Goal: Task Accomplishment & Management: Use online tool/utility

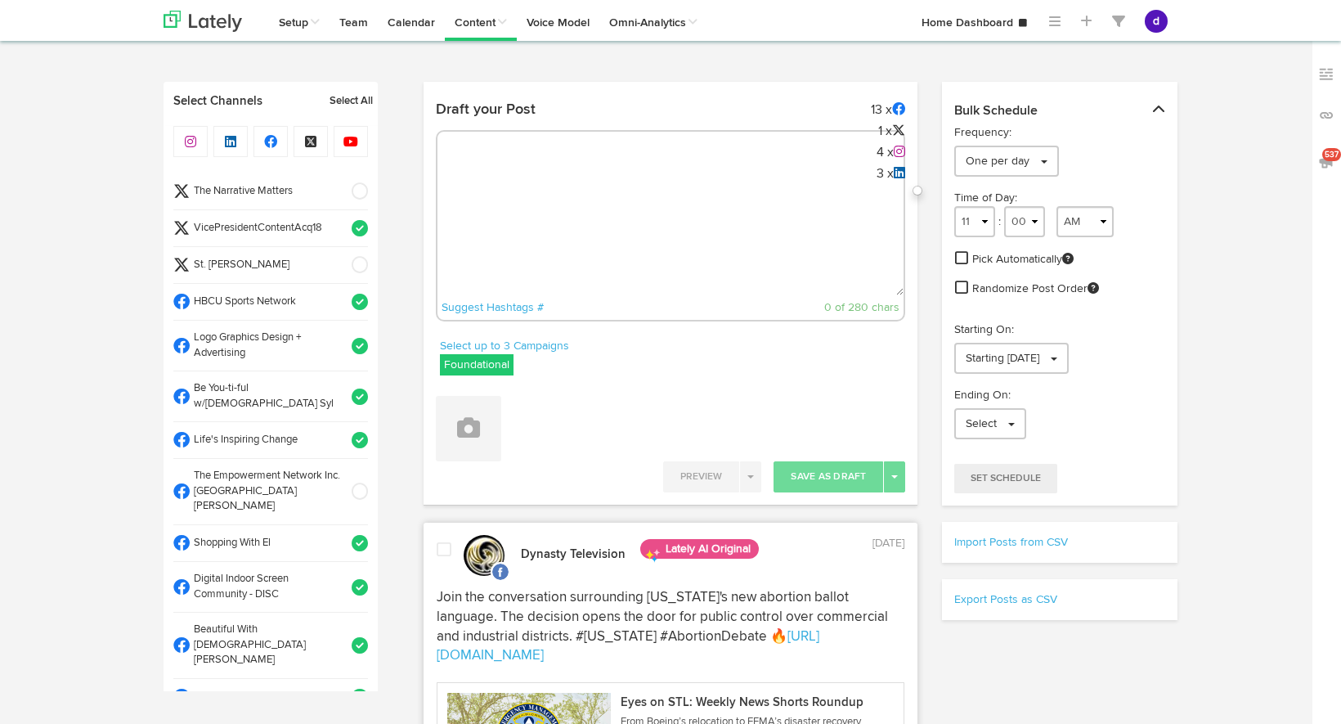
select select "9"
select select "04"
select select "11"
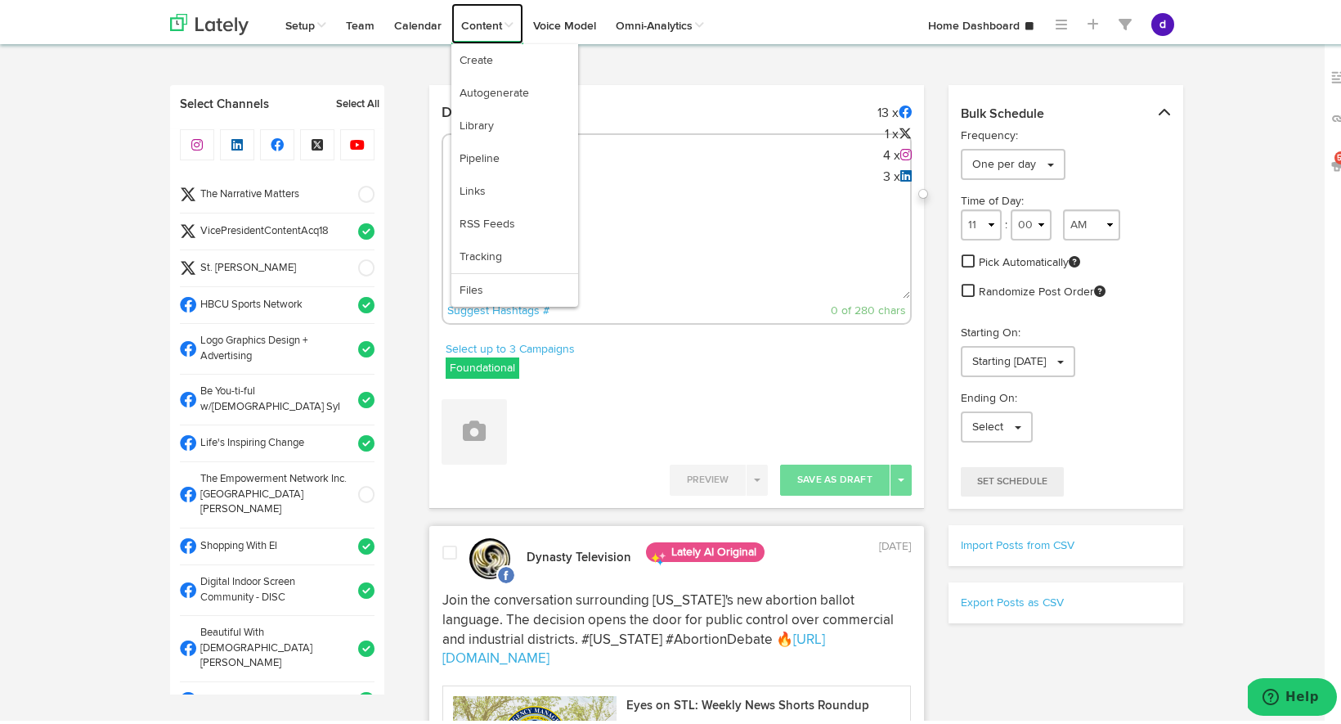
click at [464, 20] on link "Content" at bounding box center [487, 20] width 72 height 41
click at [475, 96] on link "Autogenerate" at bounding box center [514, 90] width 127 height 33
select select "280"
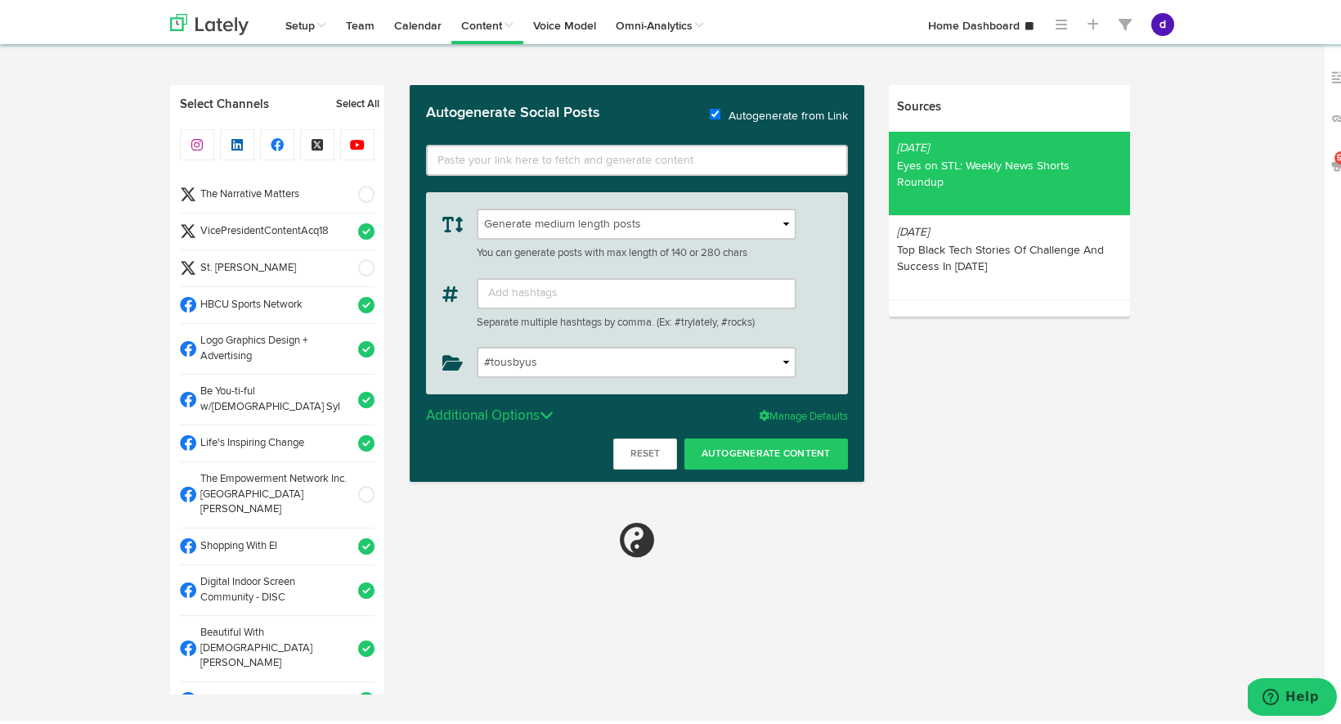
type input "[URL][DOMAIN_NAME]"
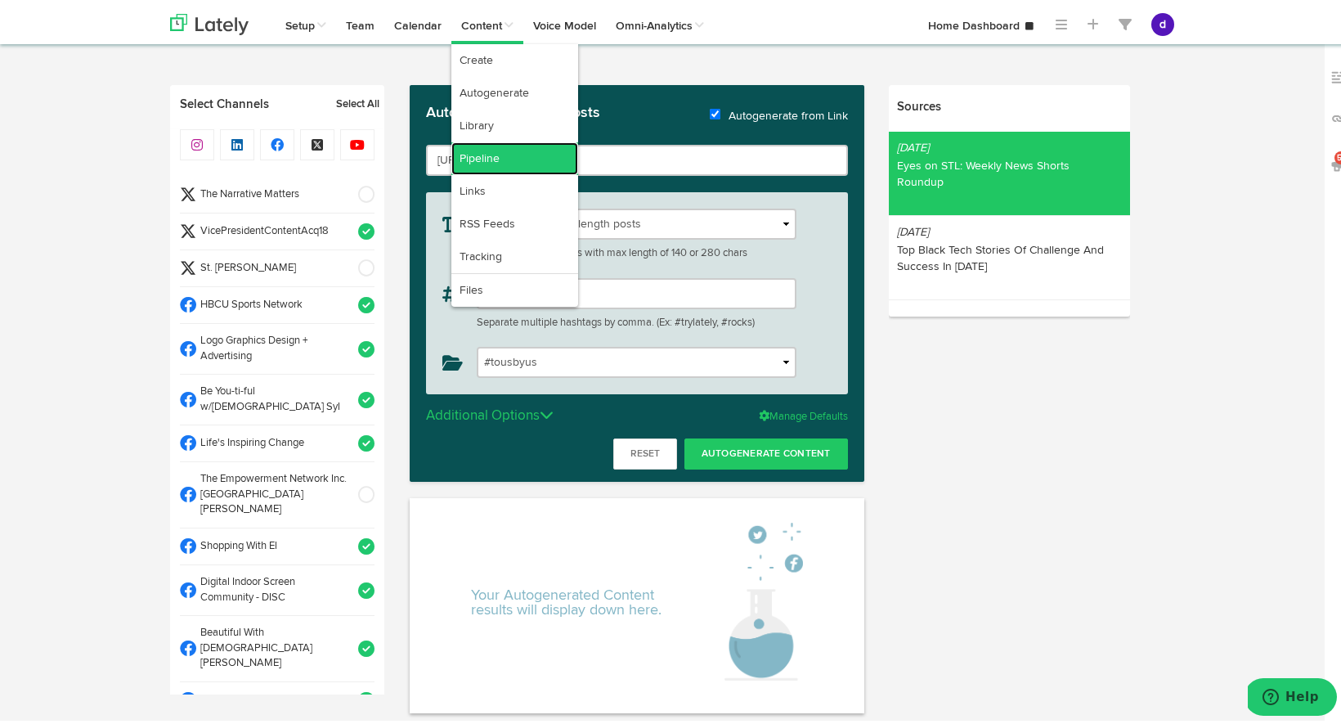
click at [473, 157] on link "Pipeline" at bounding box center [514, 155] width 127 height 33
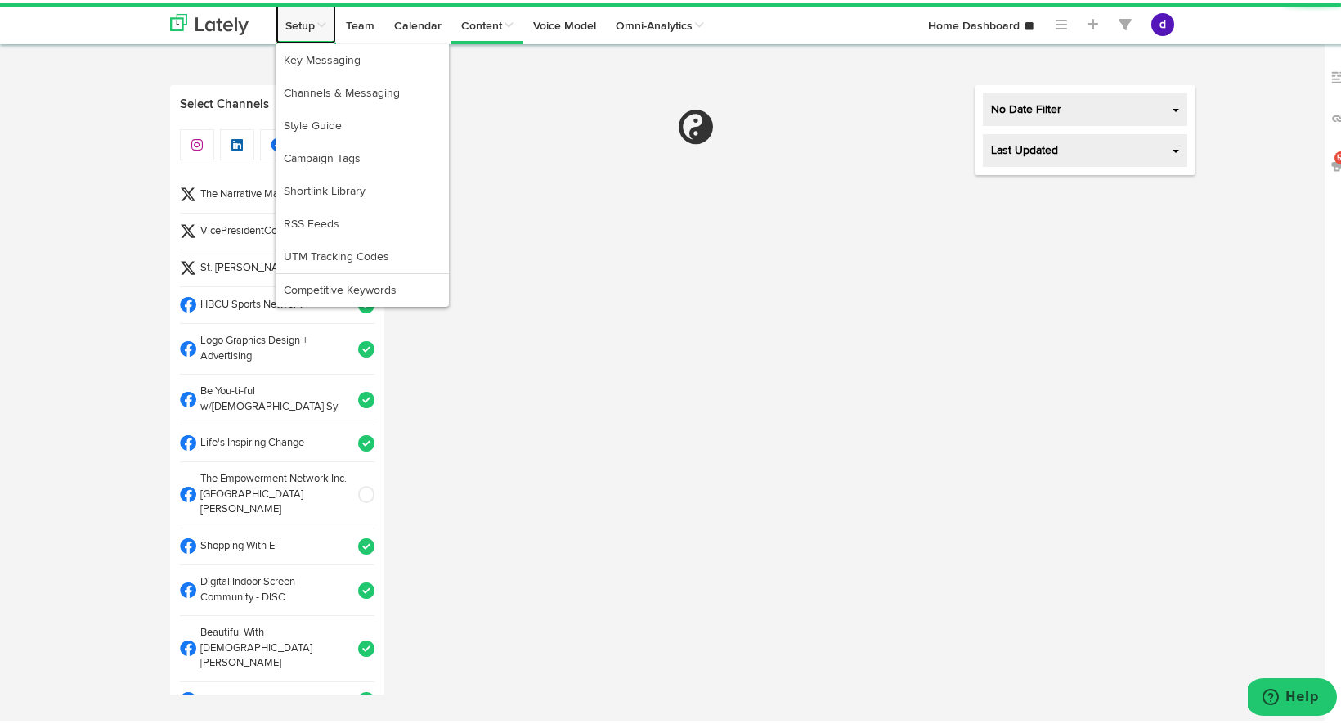
click at [298, 24] on link "Setup" at bounding box center [306, 20] width 61 height 41
click at [325, 224] on link "RSS Feeds" at bounding box center [362, 220] width 173 height 33
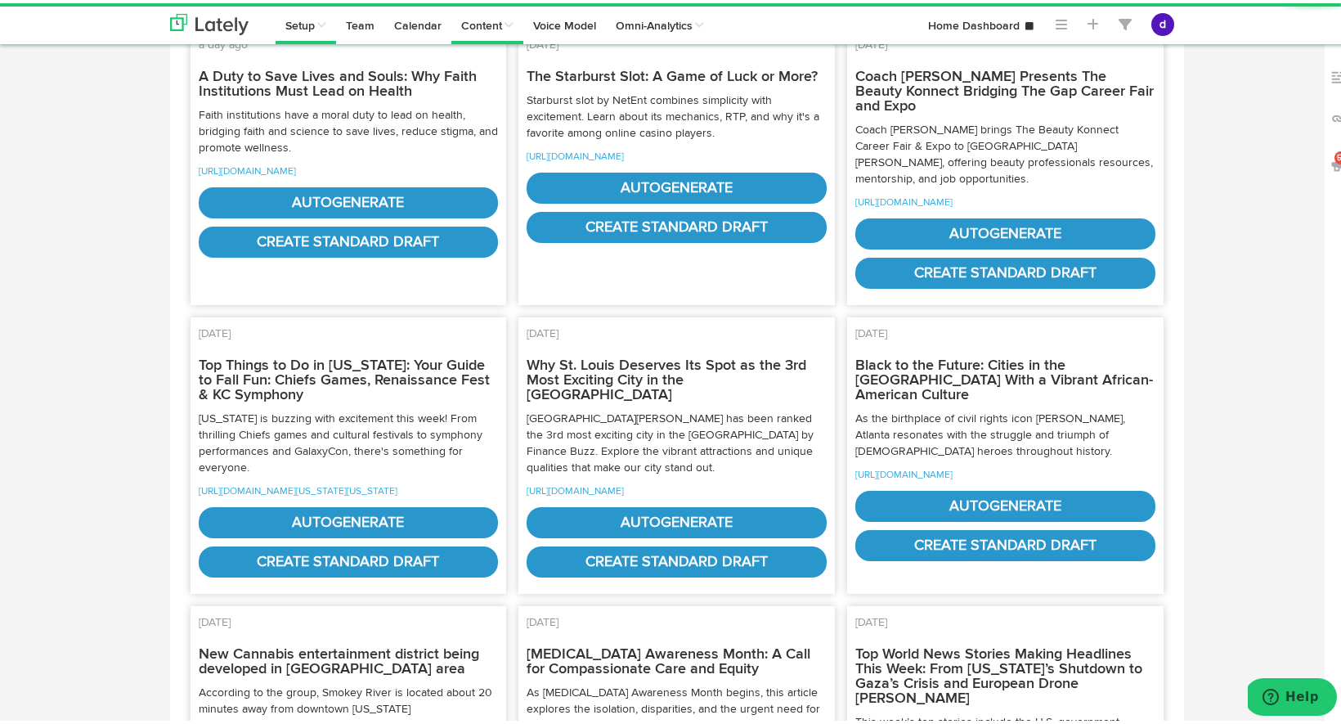
scroll to position [261, 0]
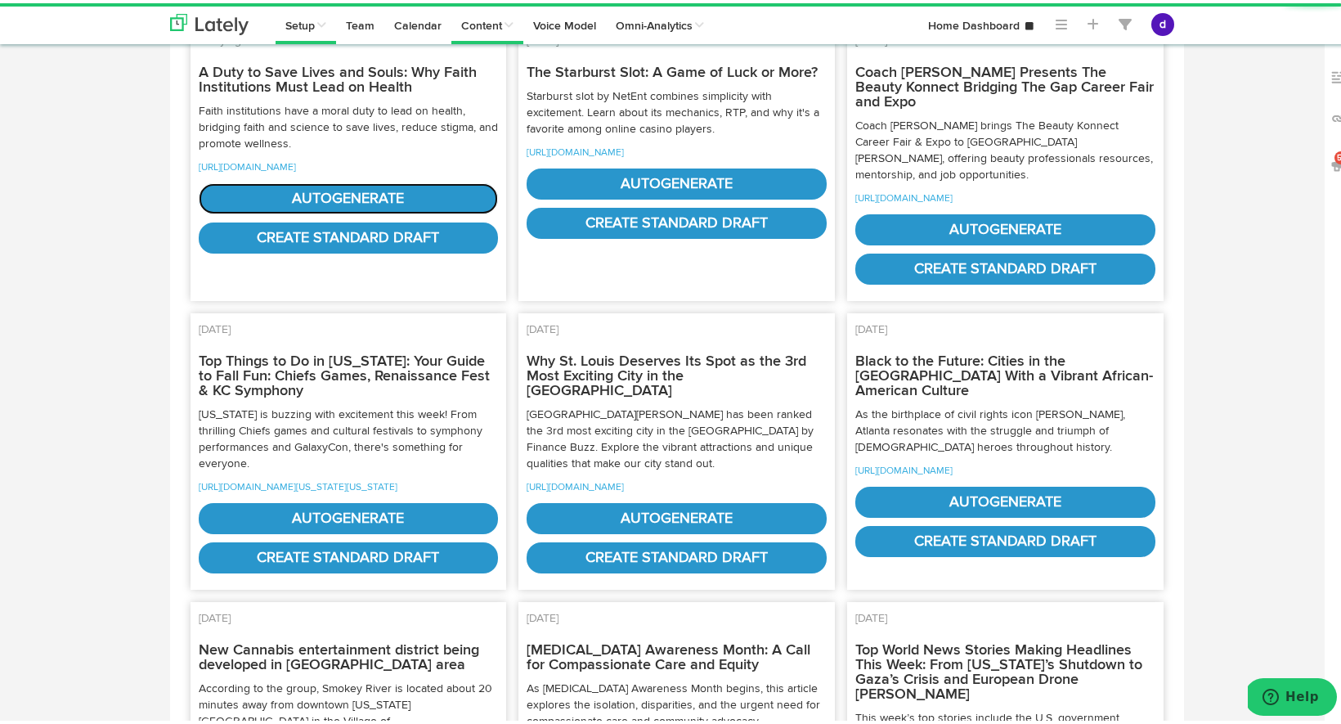
click at [377, 211] on link "autogenerate" at bounding box center [349, 195] width 300 height 31
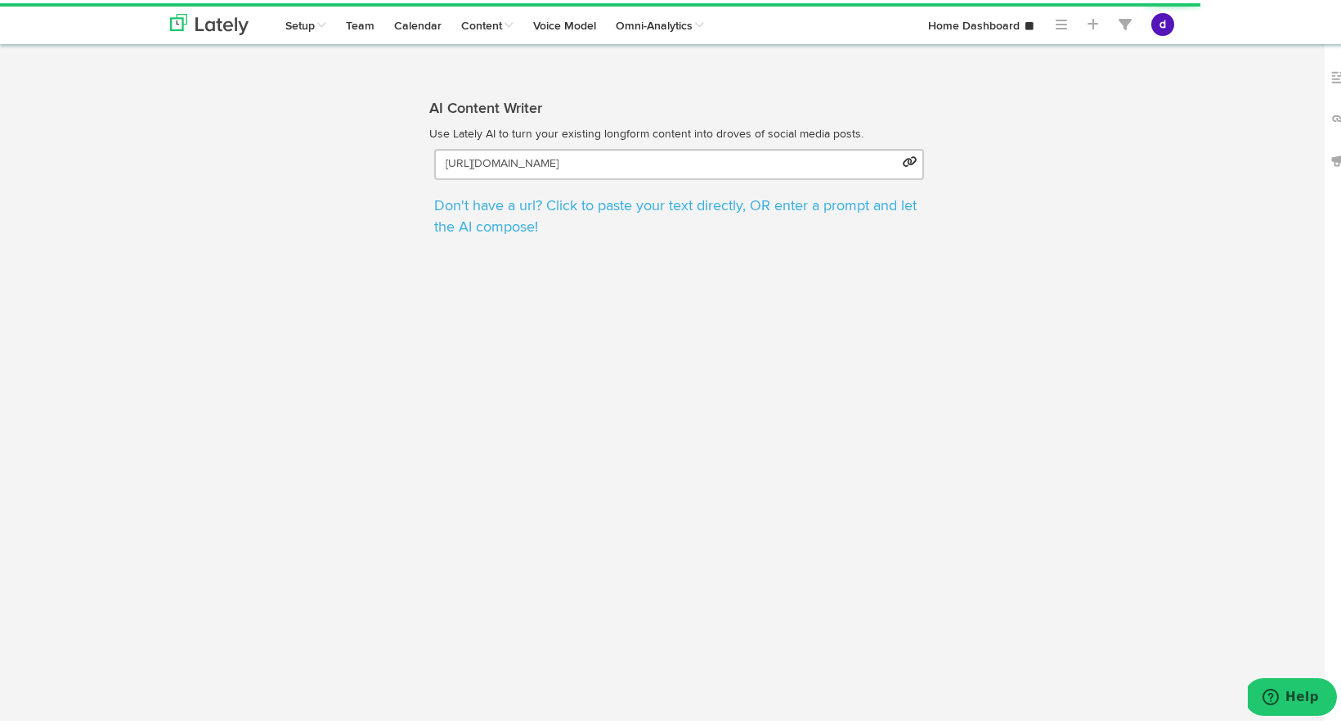
select select "natural"
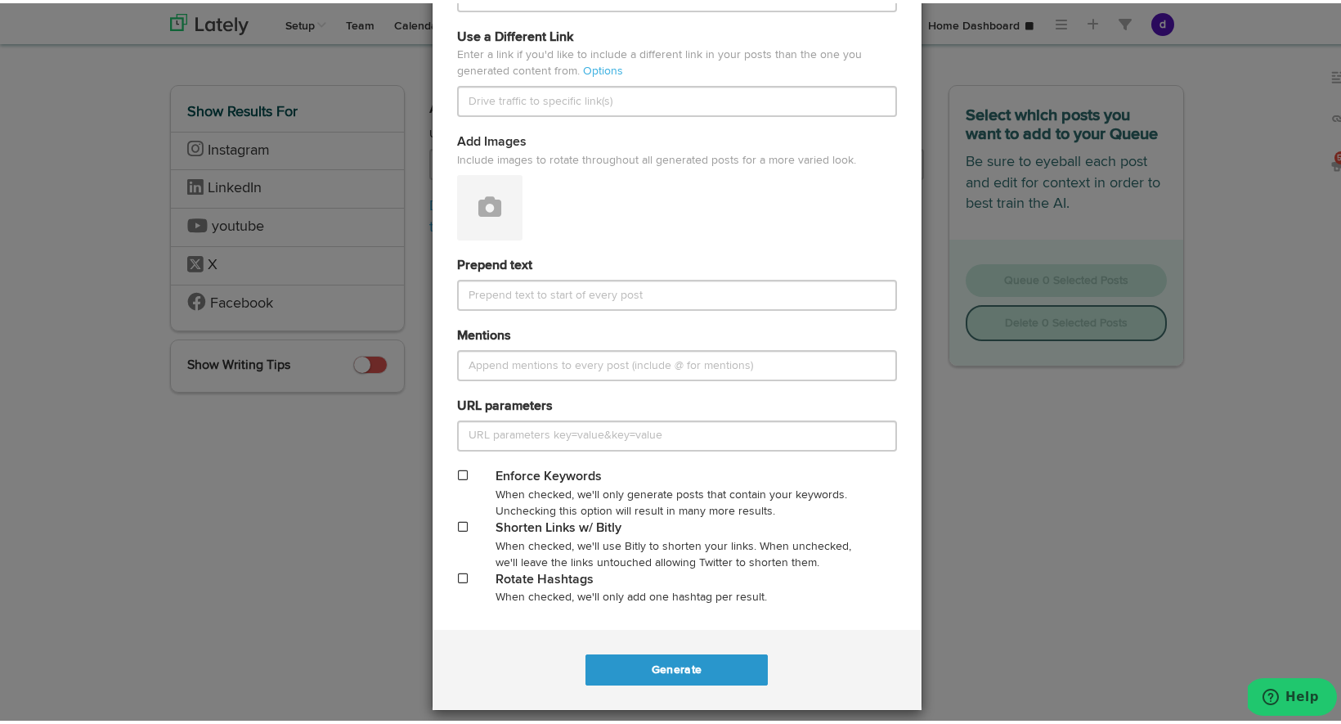
scroll to position [543, 0]
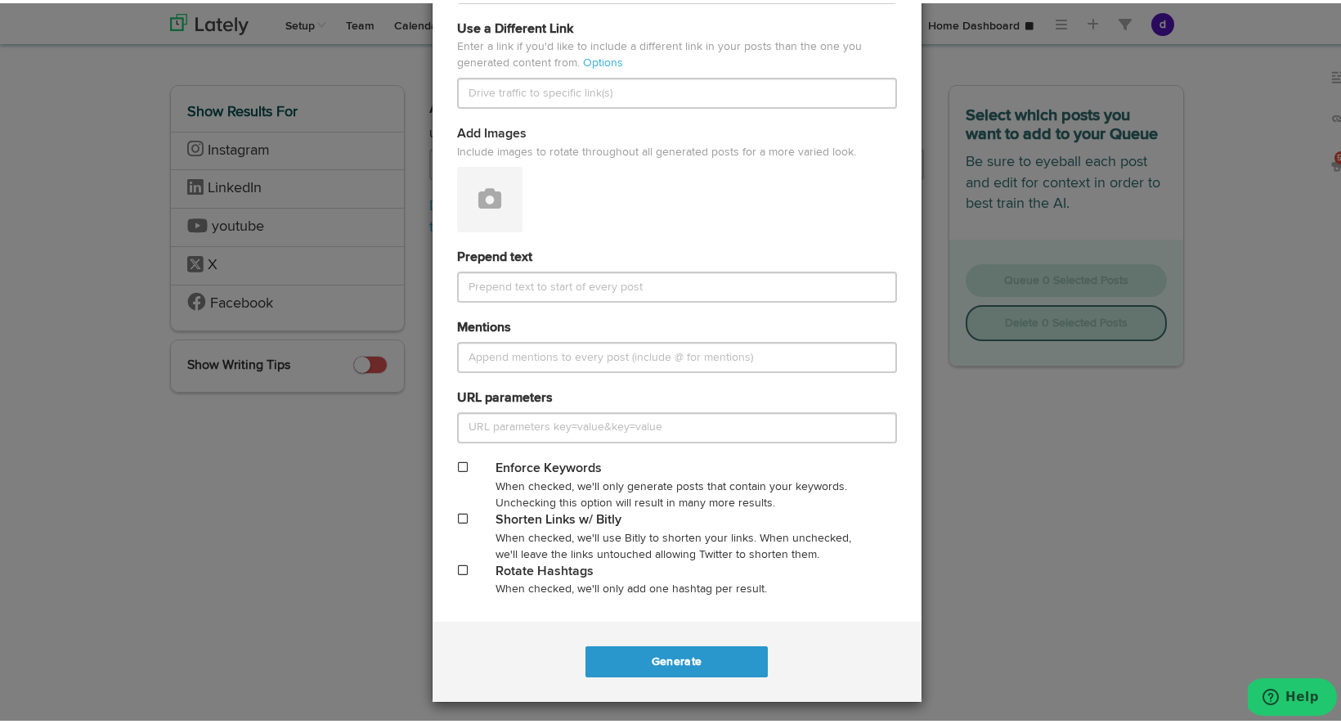
click at [458, 459] on span at bounding box center [463, 463] width 10 height 11
click at [651, 653] on button "Generate" at bounding box center [676, 658] width 182 height 31
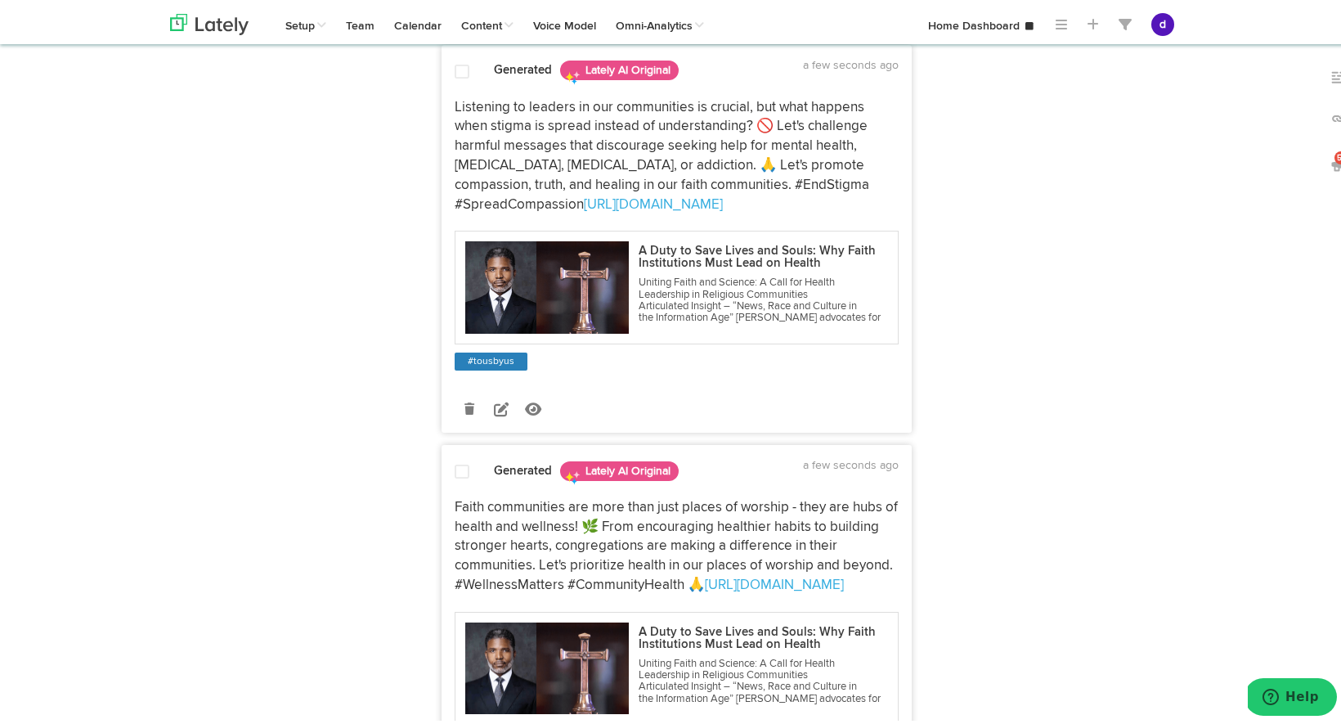
scroll to position [985, 0]
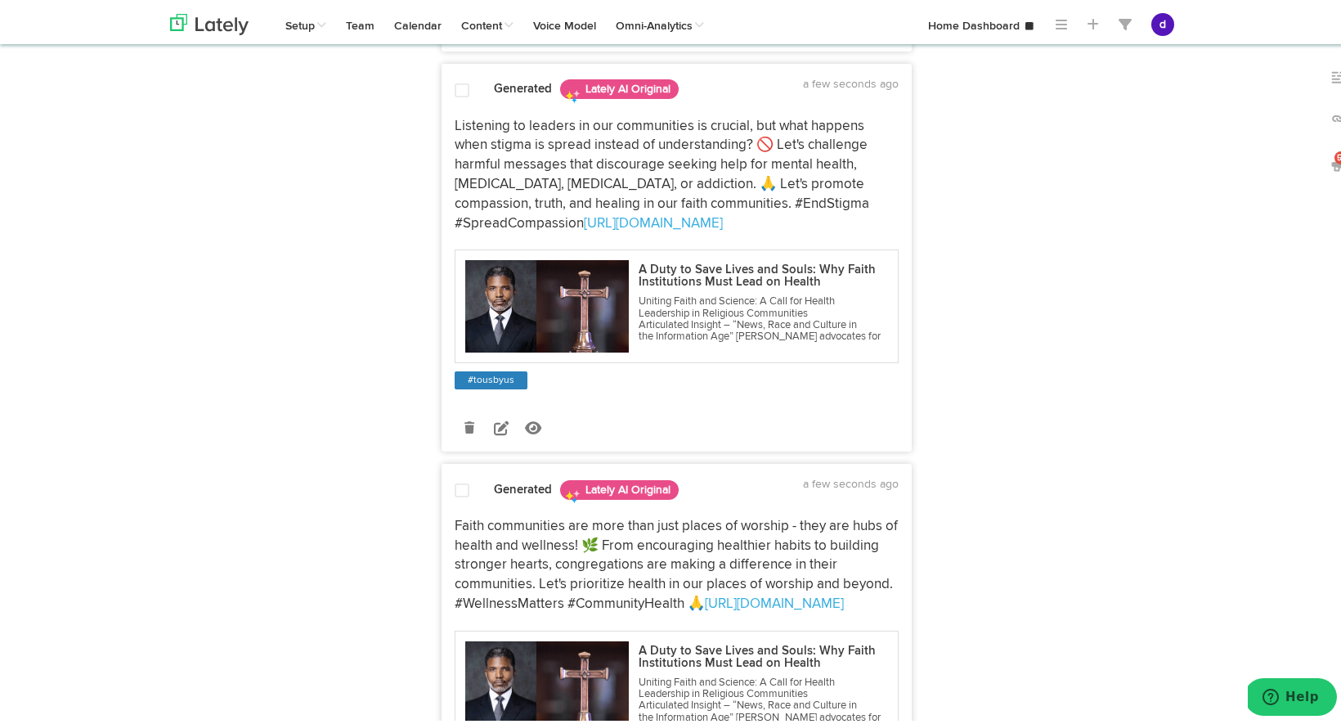
click at [631, 231] on p "Listening to leaders in our communities is crucial, but what happens when stigm…" at bounding box center [677, 172] width 444 height 117
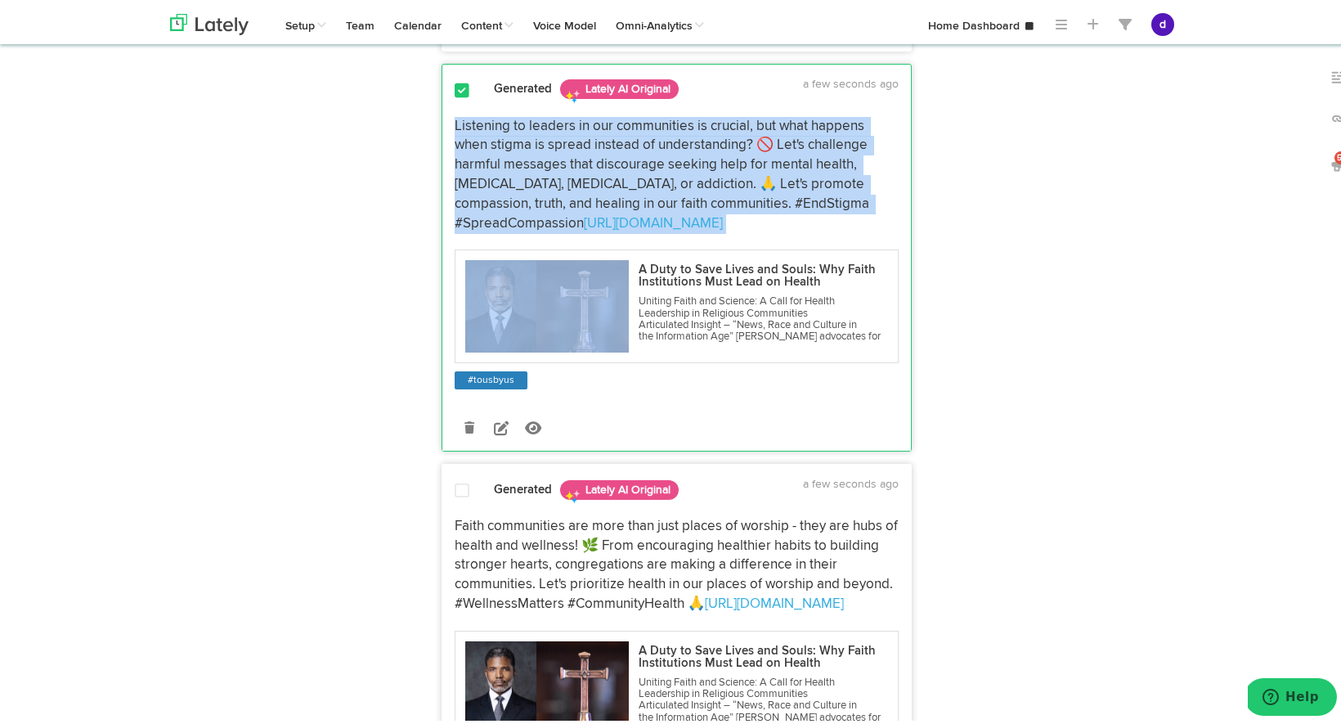
drag, startPoint x: 795, startPoint y: 393, endPoint x: 437, endPoint y: 224, distance: 395.8
click at [442, 224] on div "Listening to leaders in our communities is crucial, but what happens when stigm…" at bounding box center [676, 251] width 469 height 275
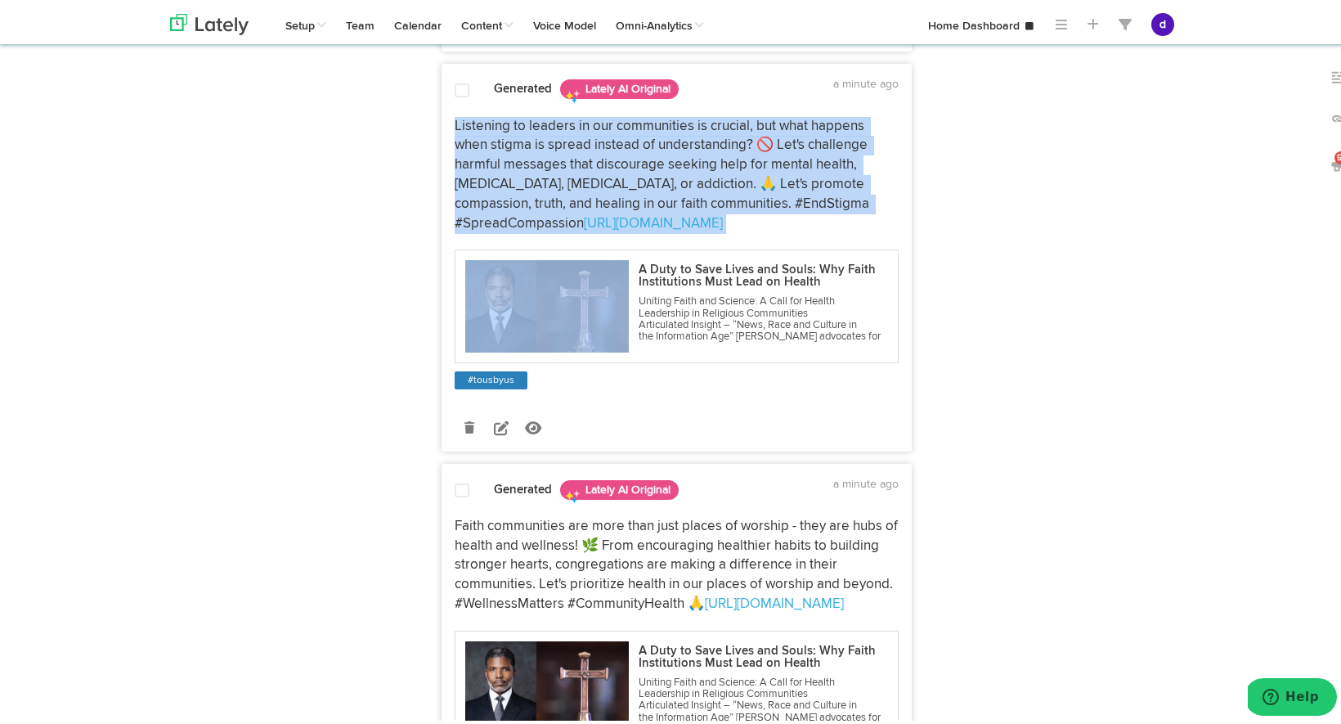
copy div "Listening to leaders in our communities is crucial, but what happens when stigm…"
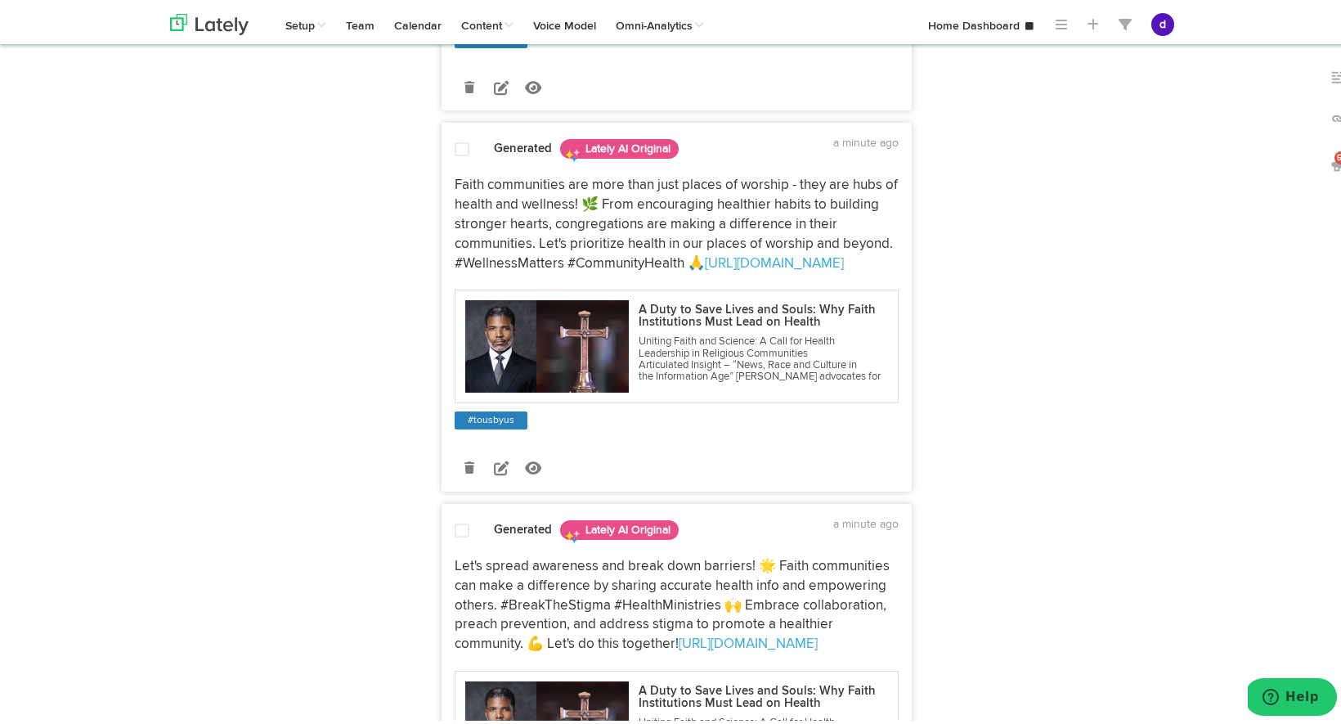
scroll to position [1262, 0]
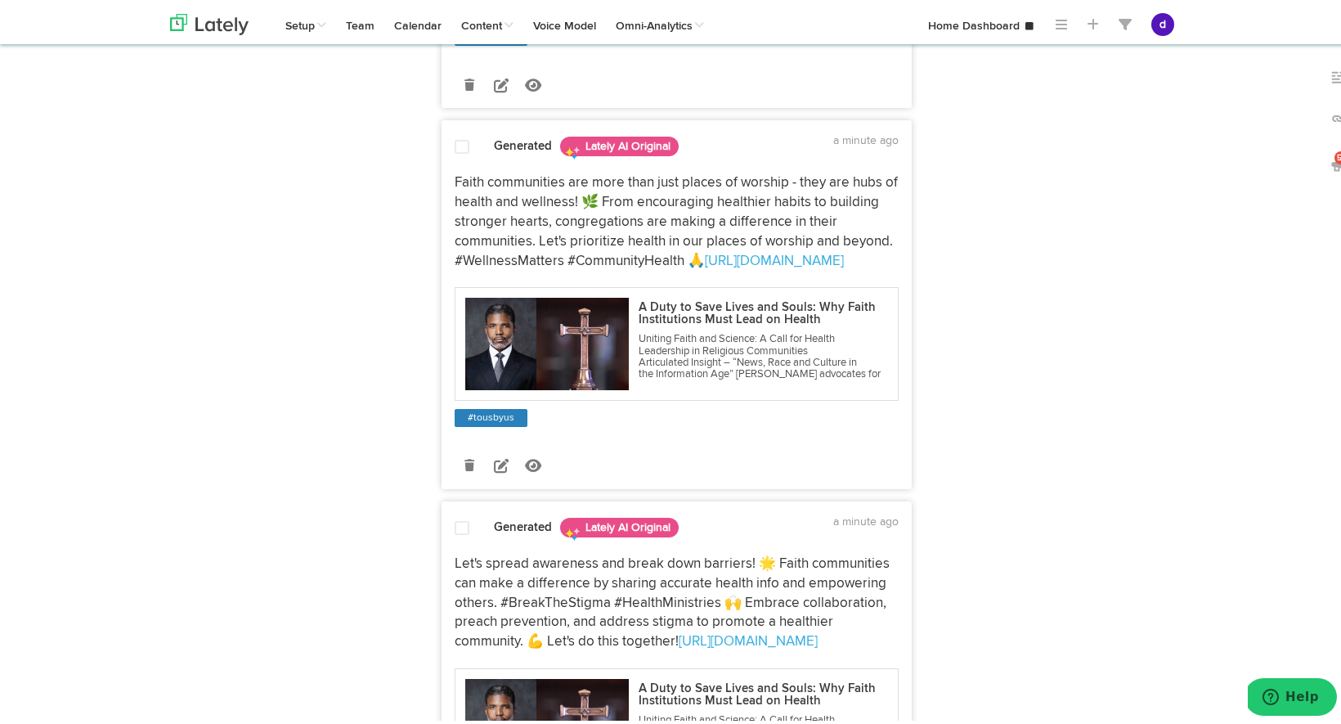
drag, startPoint x: 793, startPoint y: 482, endPoint x: 449, endPoint y: 336, distance: 374.1
click at [455, 267] on p "Faith communities are more than just places of worship - they are hubs of healt…" at bounding box center [677, 218] width 444 height 97
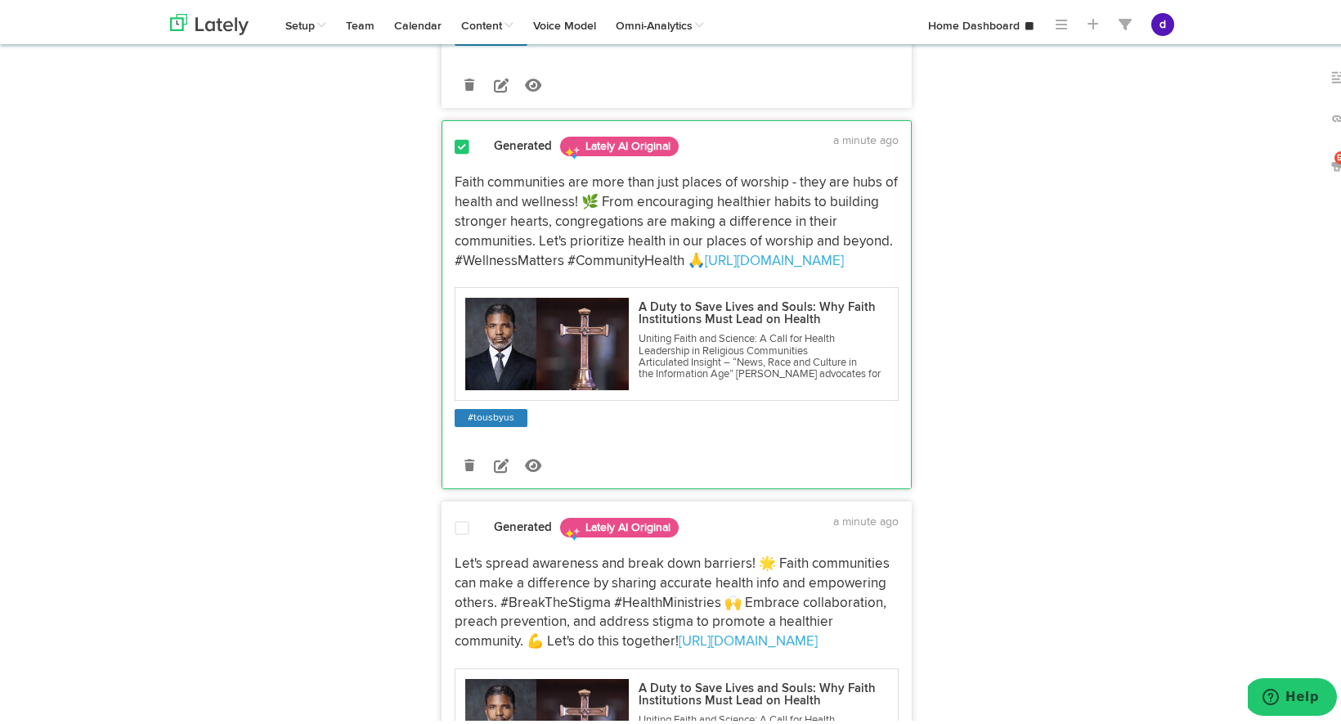
copy p "Faith communities are more than just places of worship - they are hubs of healt…"
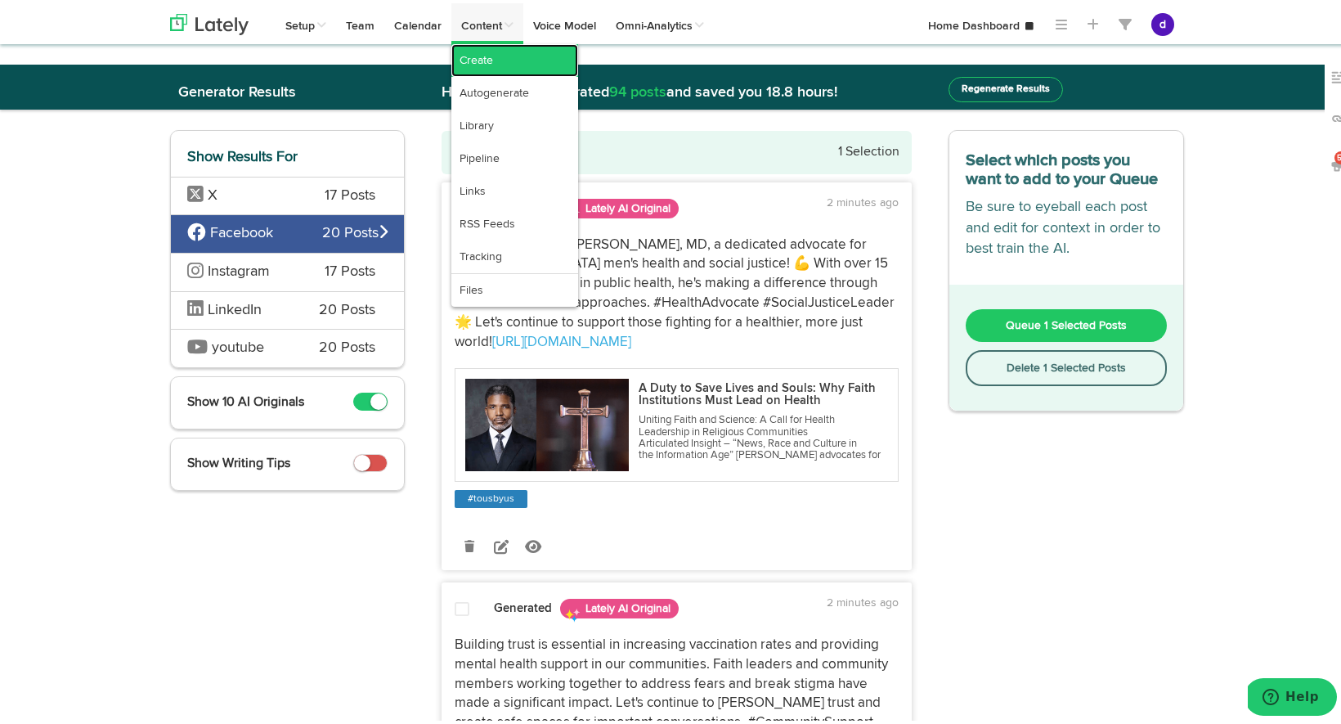
click at [487, 50] on link "Create" at bounding box center [514, 57] width 127 height 33
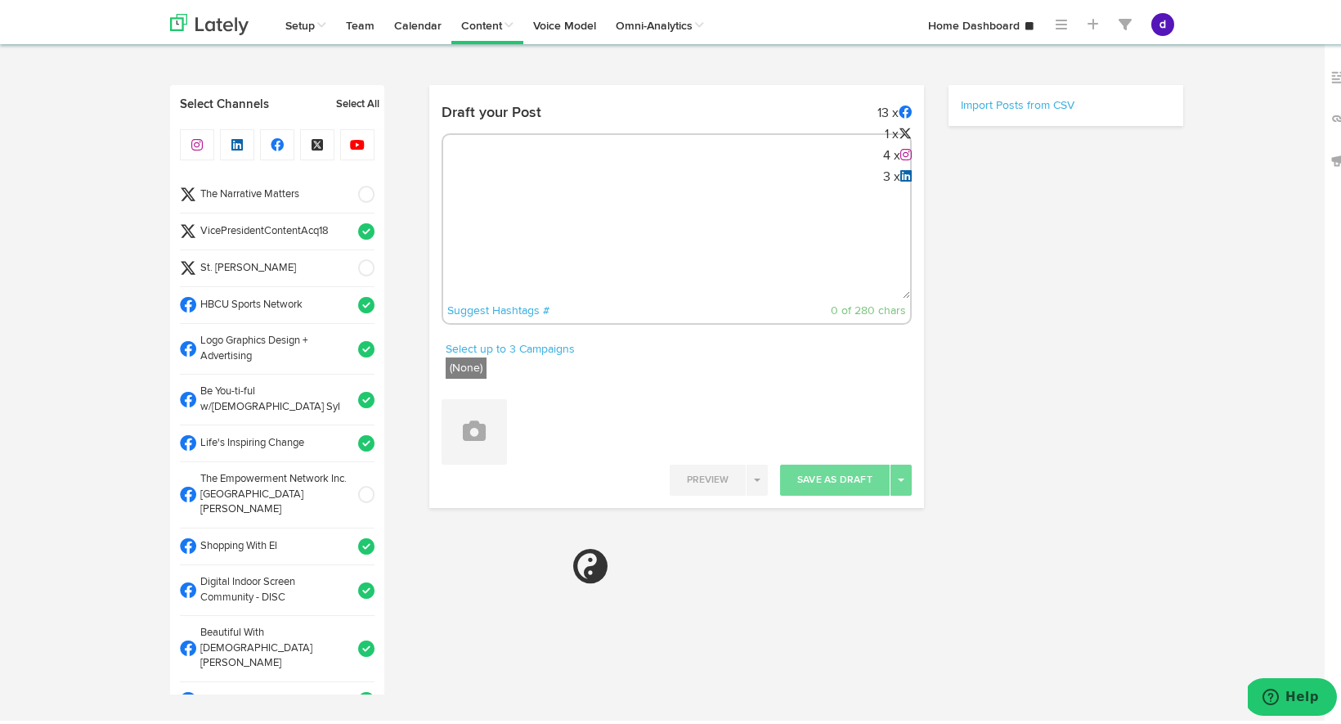
radio input "true"
select select "11"
select select "17"
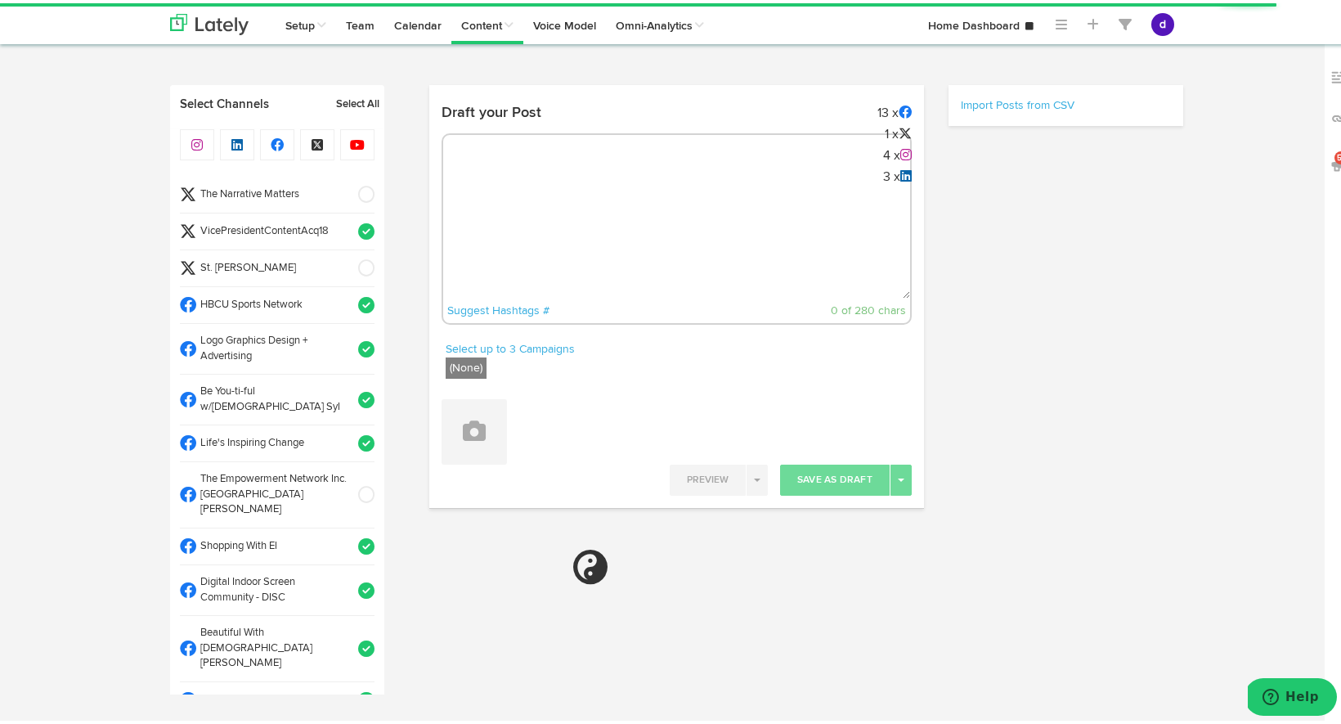
click at [597, 200] on textarea at bounding box center [676, 241] width 467 height 108
select select "11"
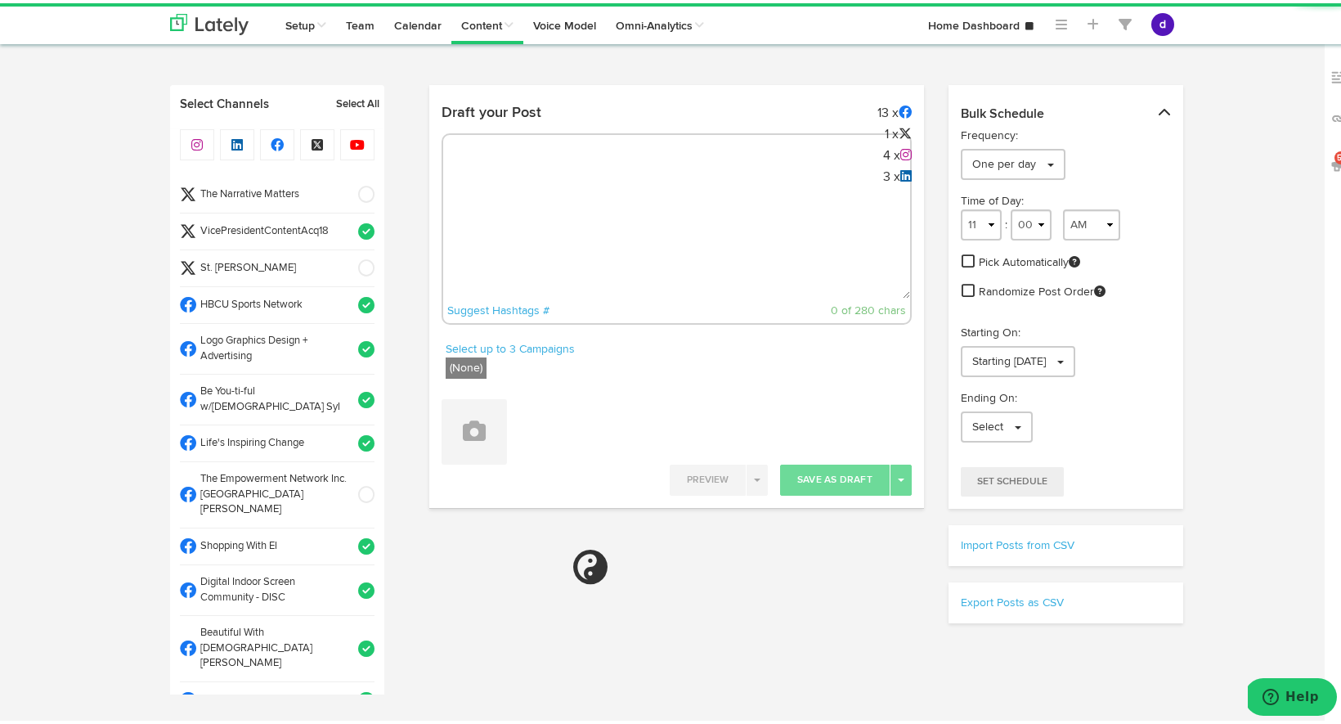
paste textarea "Faith communities are more than just places of worship - they are hubs of healt…"
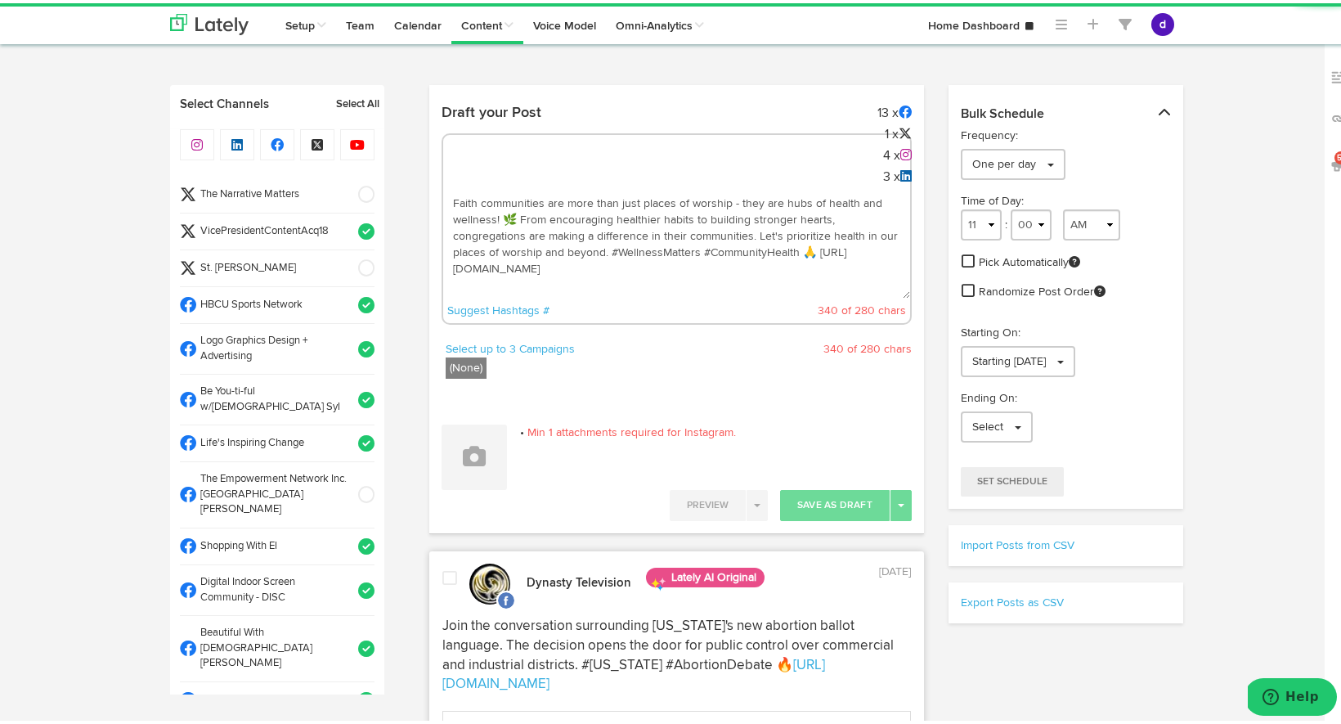
scroll to position [9, 0]
type textarea "Faith communities are more than just places of worship - they are hubs of healt…"
click at [348, 225] on span at bounding box center [361, 228] width 27 height 16
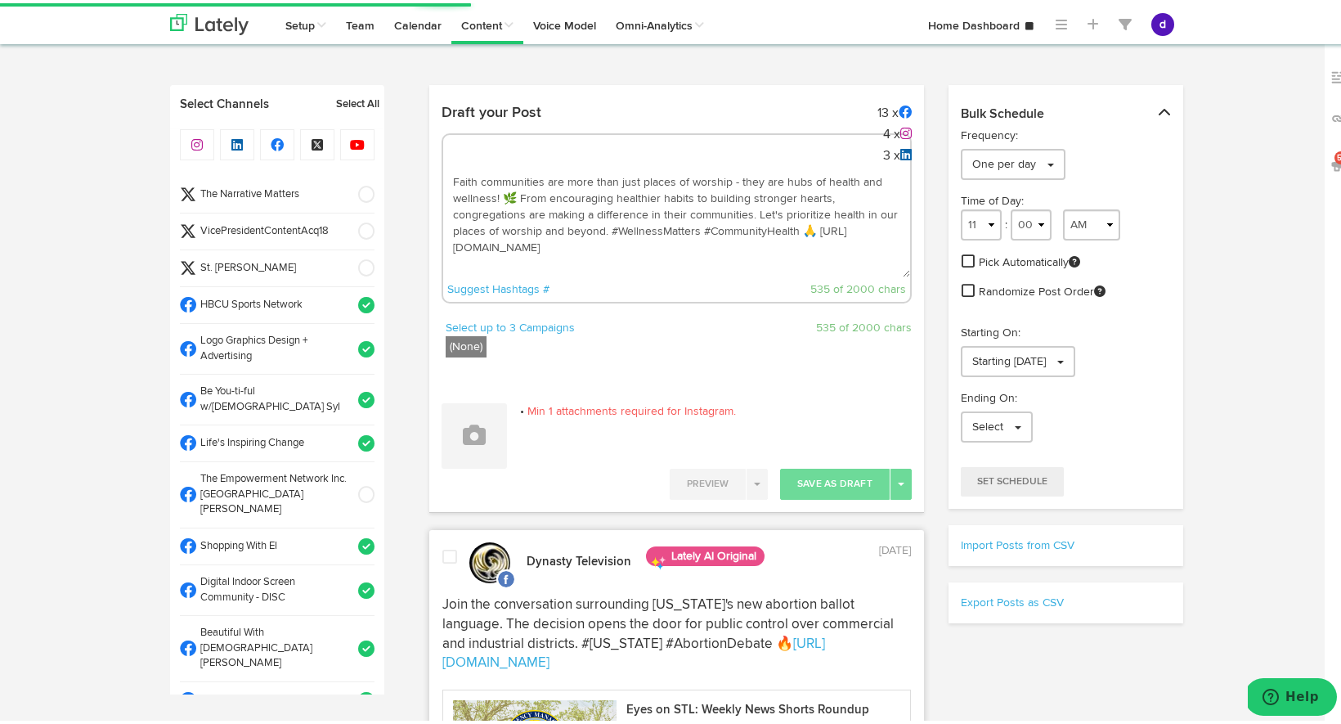
click at [348, 225] on span at bounding box center [361, 228] width 27 height 16
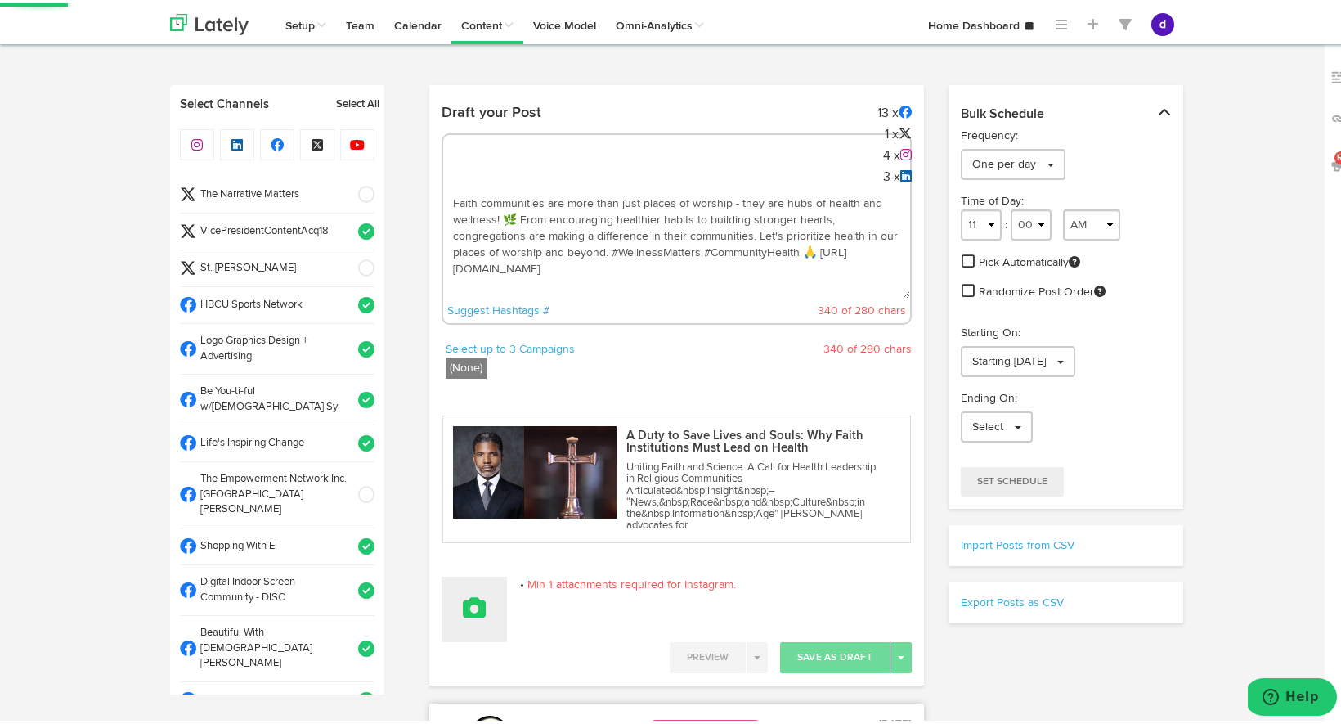
click at [487, 609] on button at bounding box center [474, 605] width 65 height 65
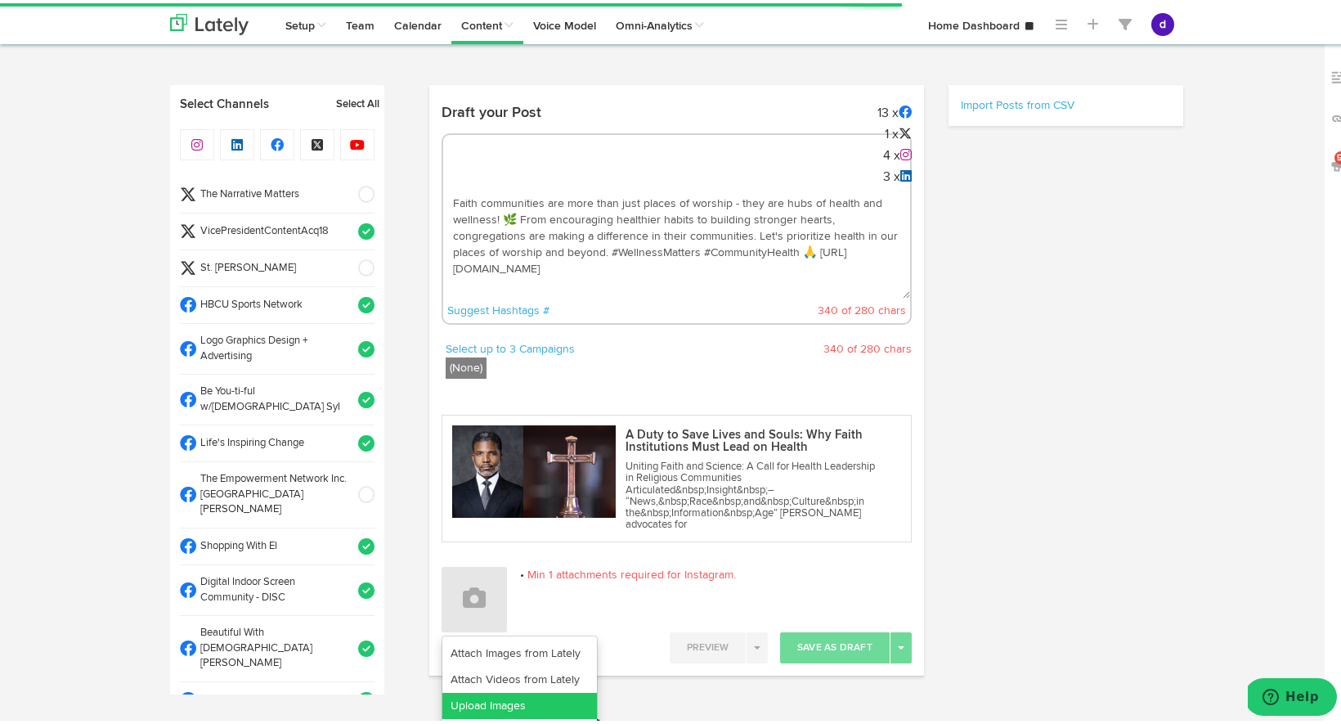
click at [508, 703] on link "Upload Images" at bounding box center [519, 702] width 155 height 26
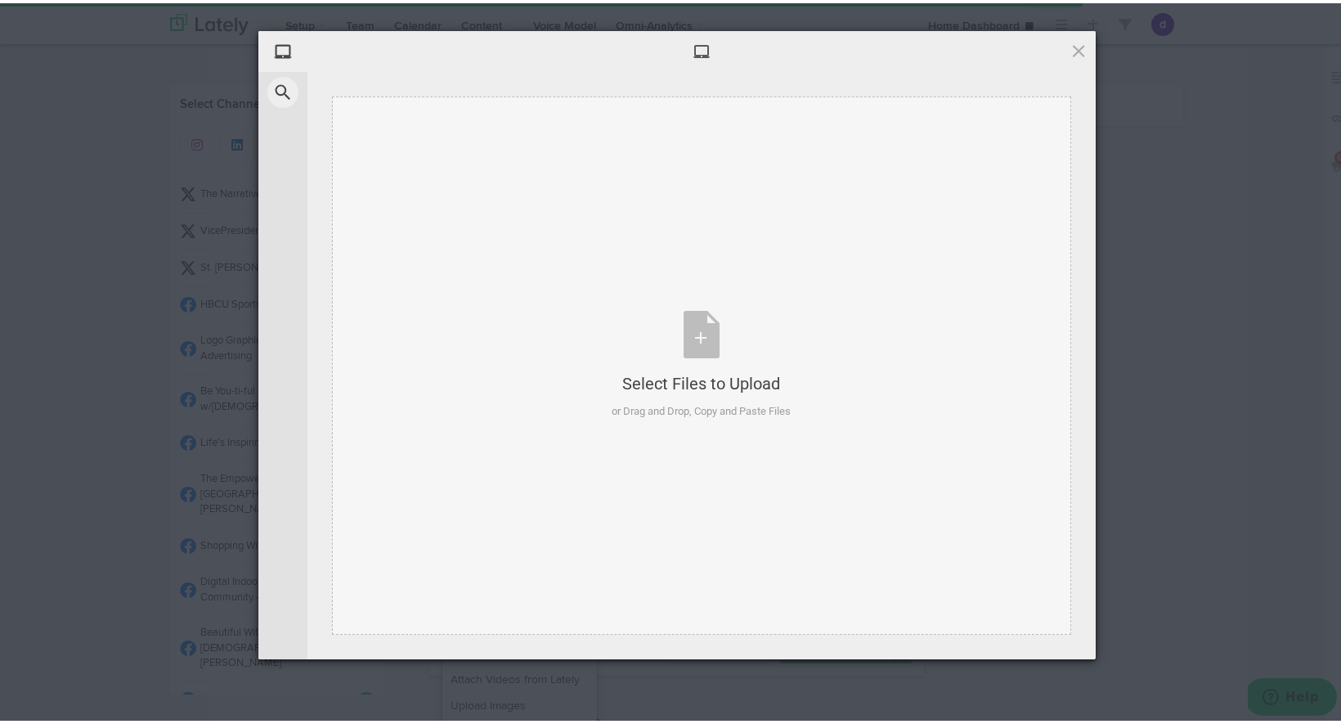
select select "11"
click at [700, 337] on div "Select Files to Upload or Drag and Drop, Copy and Paste Files" at bounding box center [701, 361] width 179 height 109
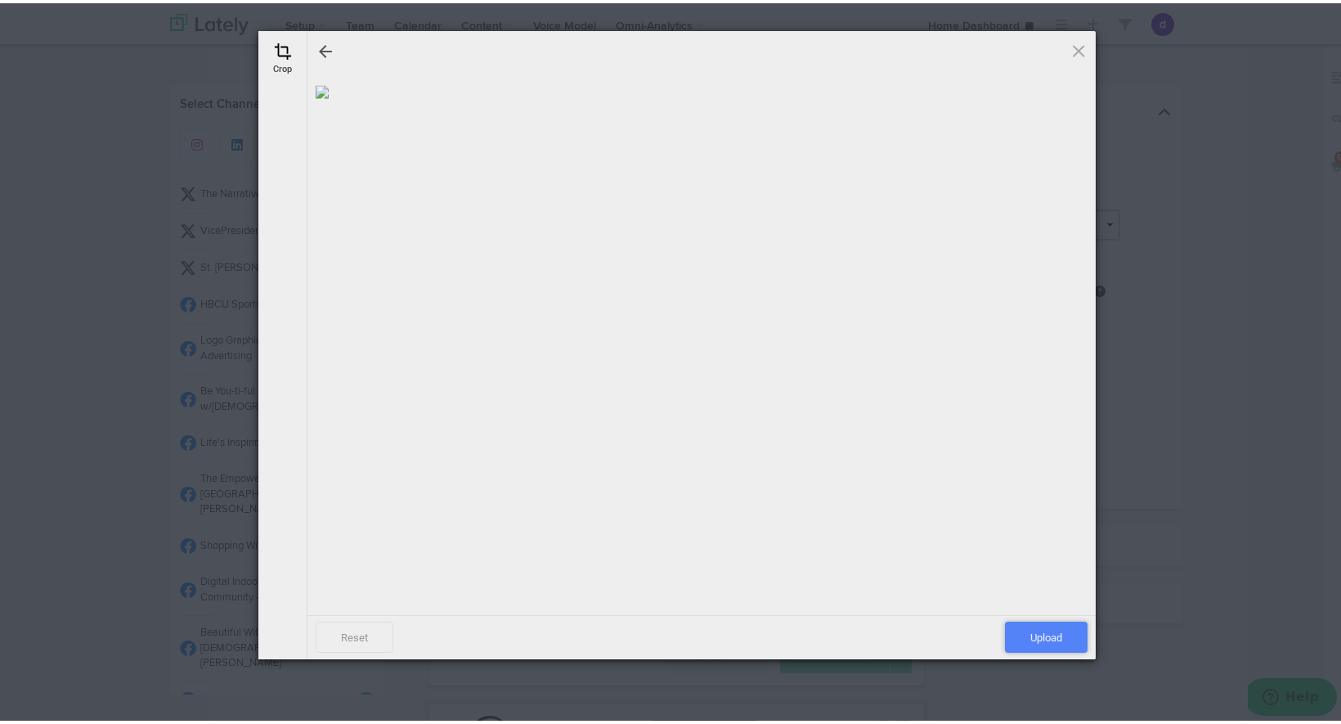
click at [1029, 635] on span "Upload" at bounding box center [1046, 633] width 83 height 31
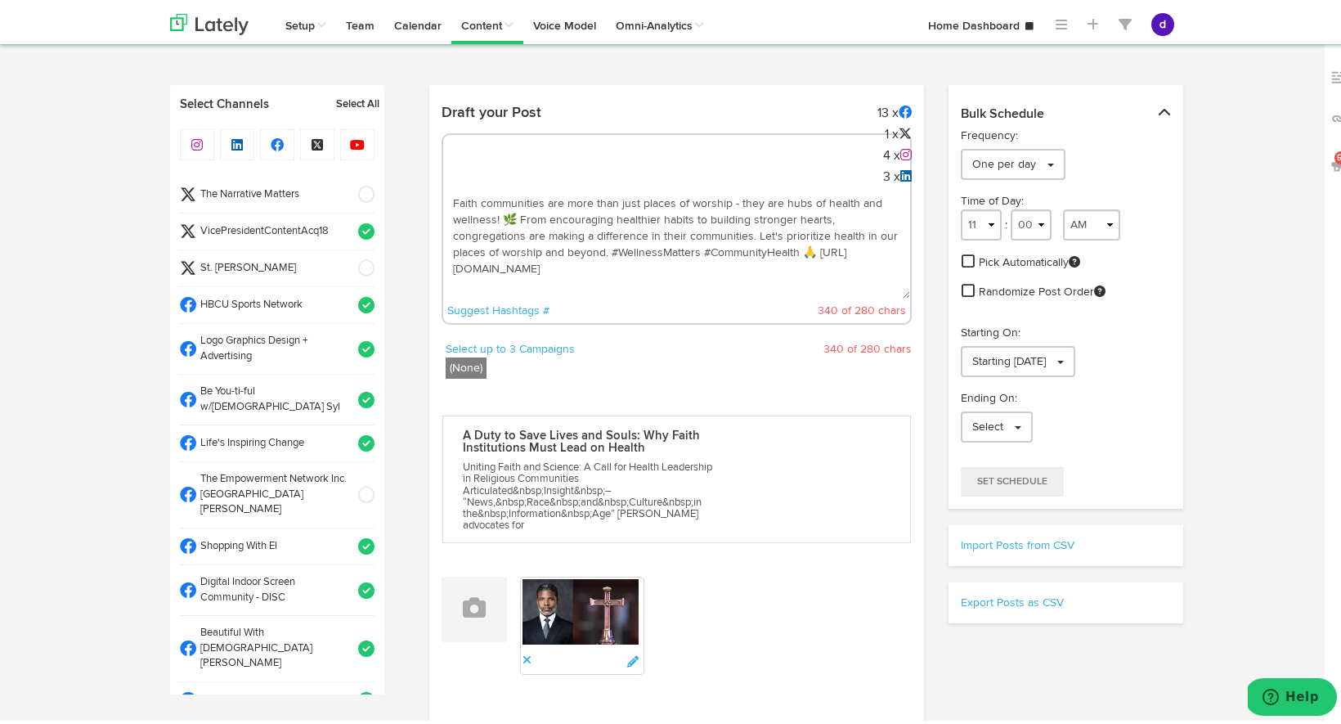
click at [348, 229] on span at bounding box center [361, 228] width 27 height 16
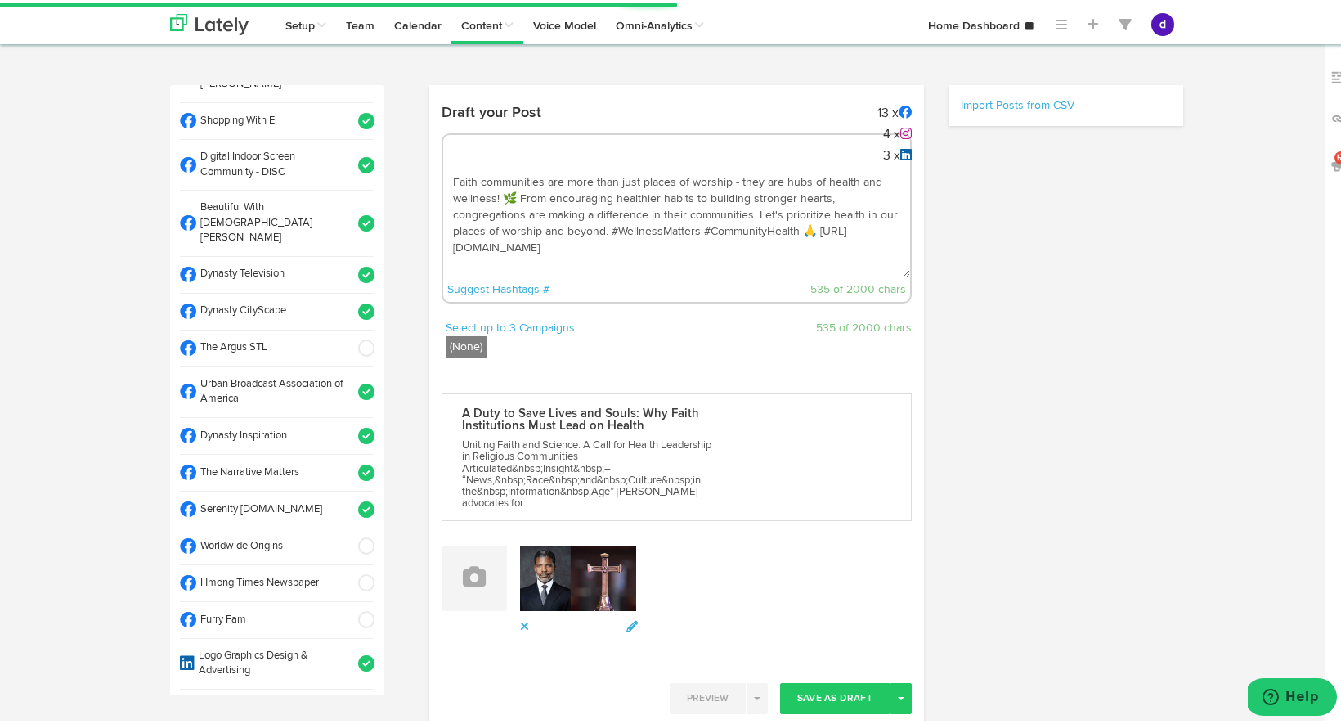
scroll to position [434, 0]
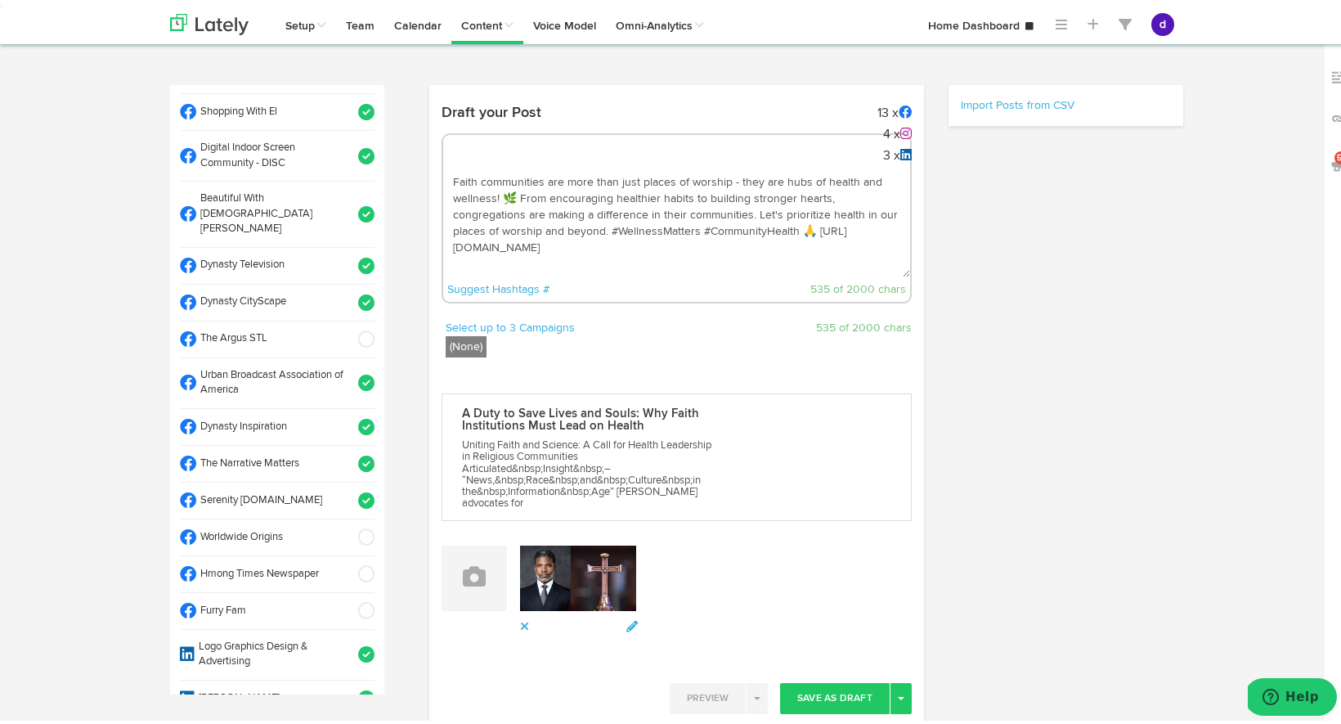
select select "11"
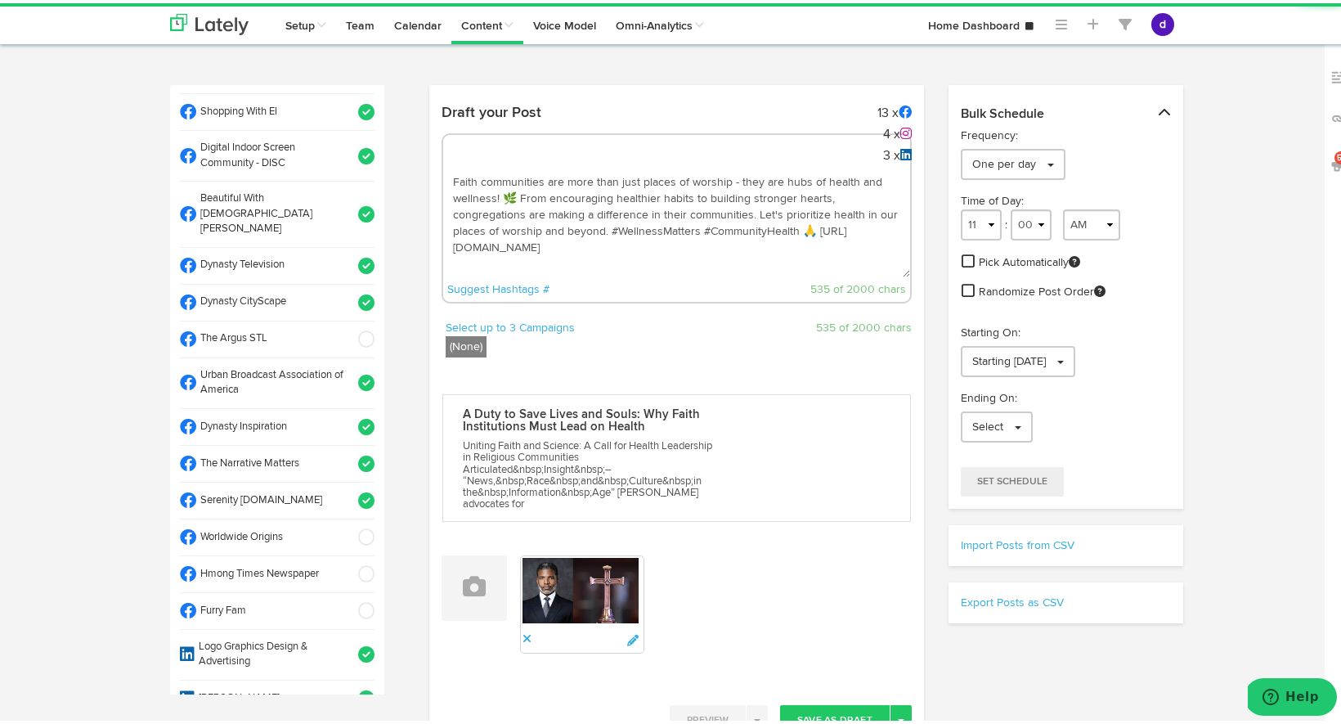
click at [348, 328] on span at bounding box center [361, 336] width 27 height 16
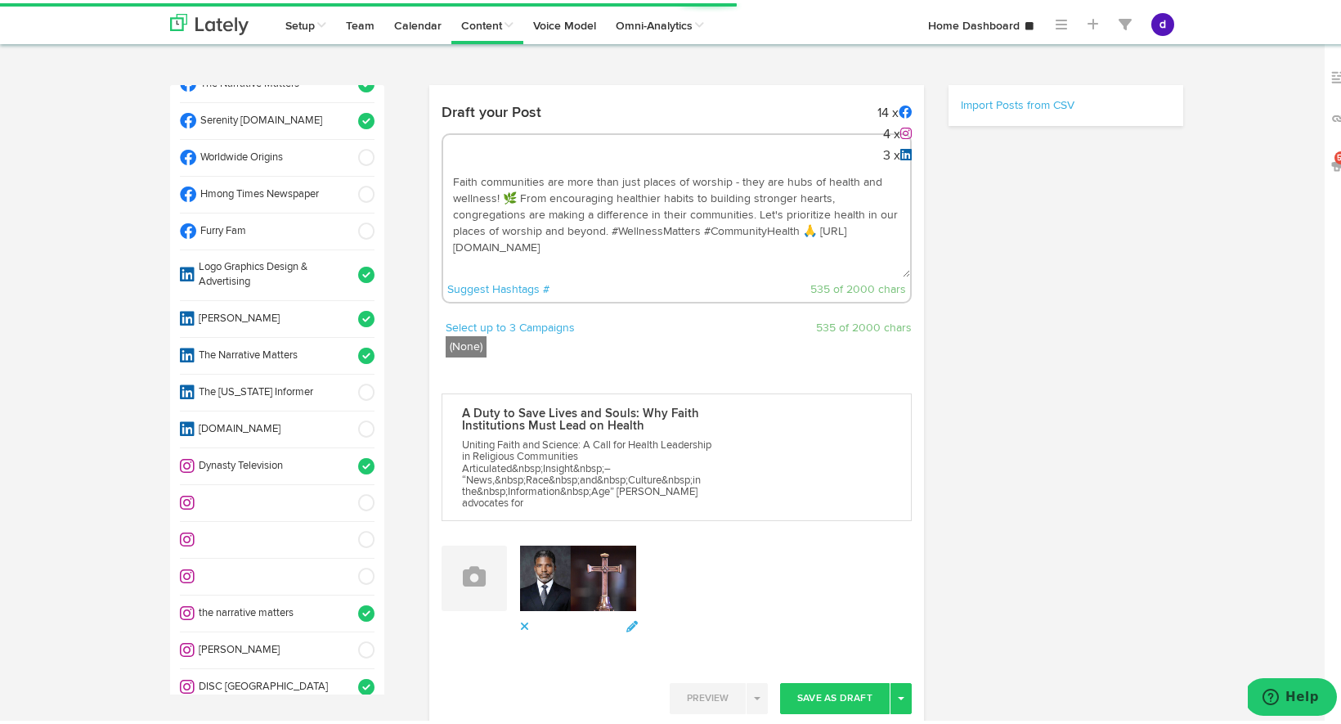
select select "11"
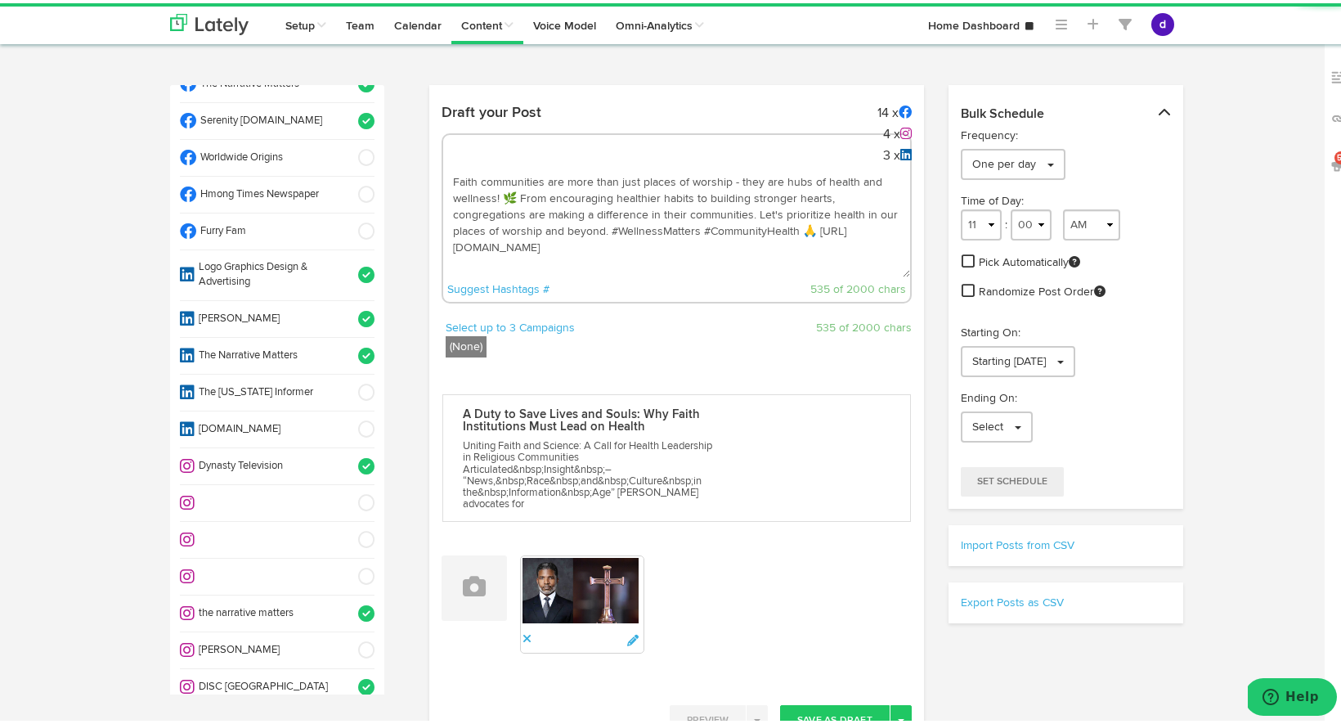
scroll to position [878, 0]
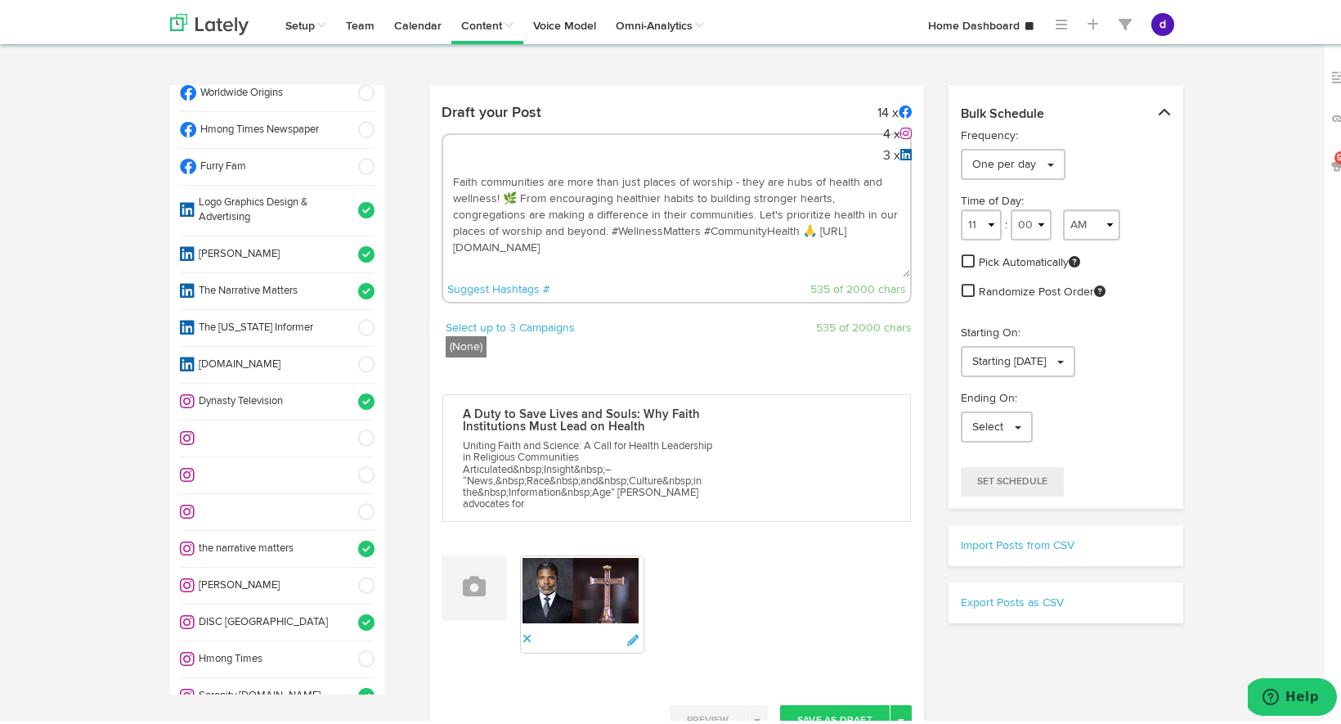
click at [348, 574] on span at bounding box center [361, 582] width 27 height 16
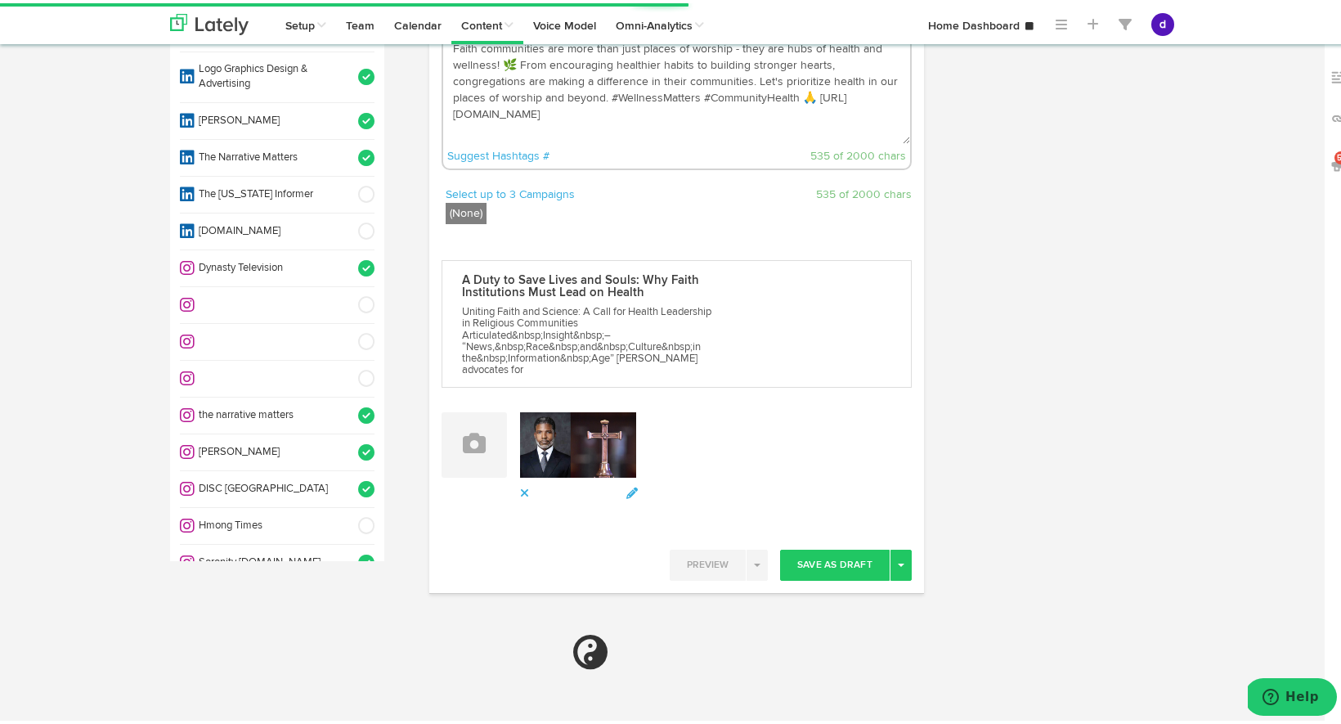
select select "11"
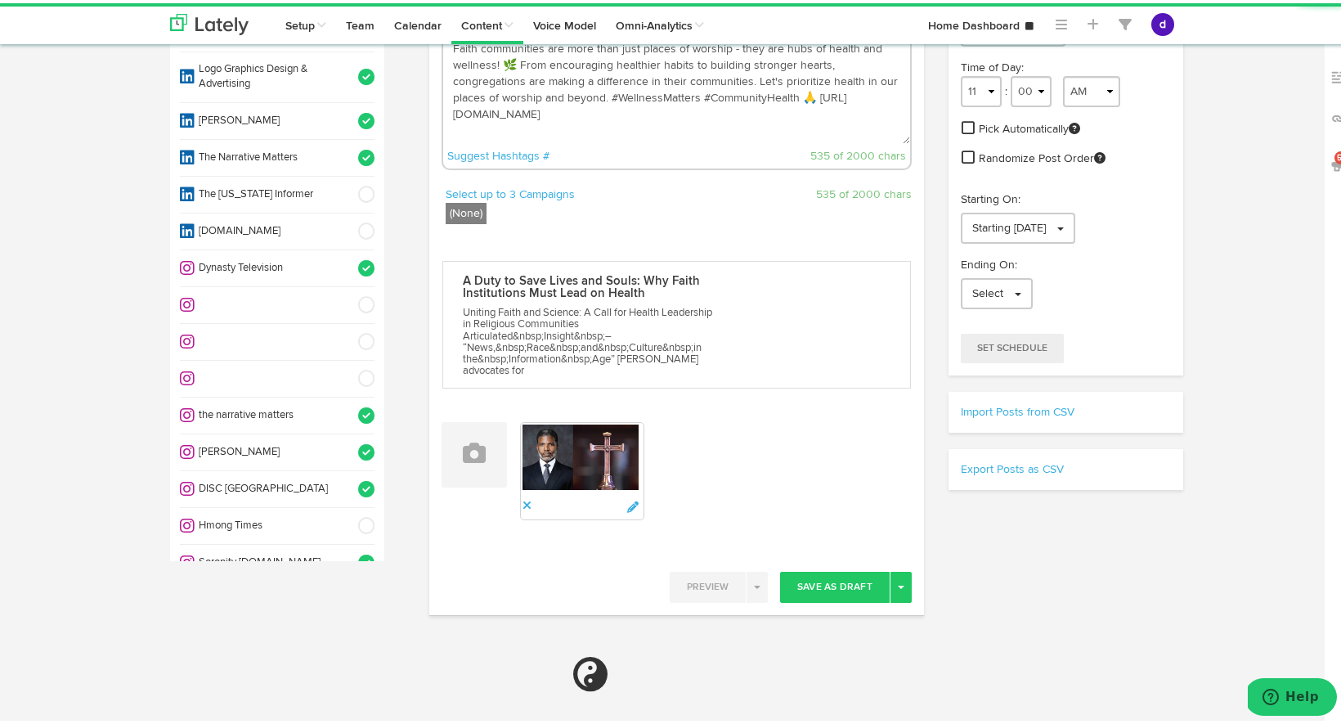
scroll to position [240, 0]
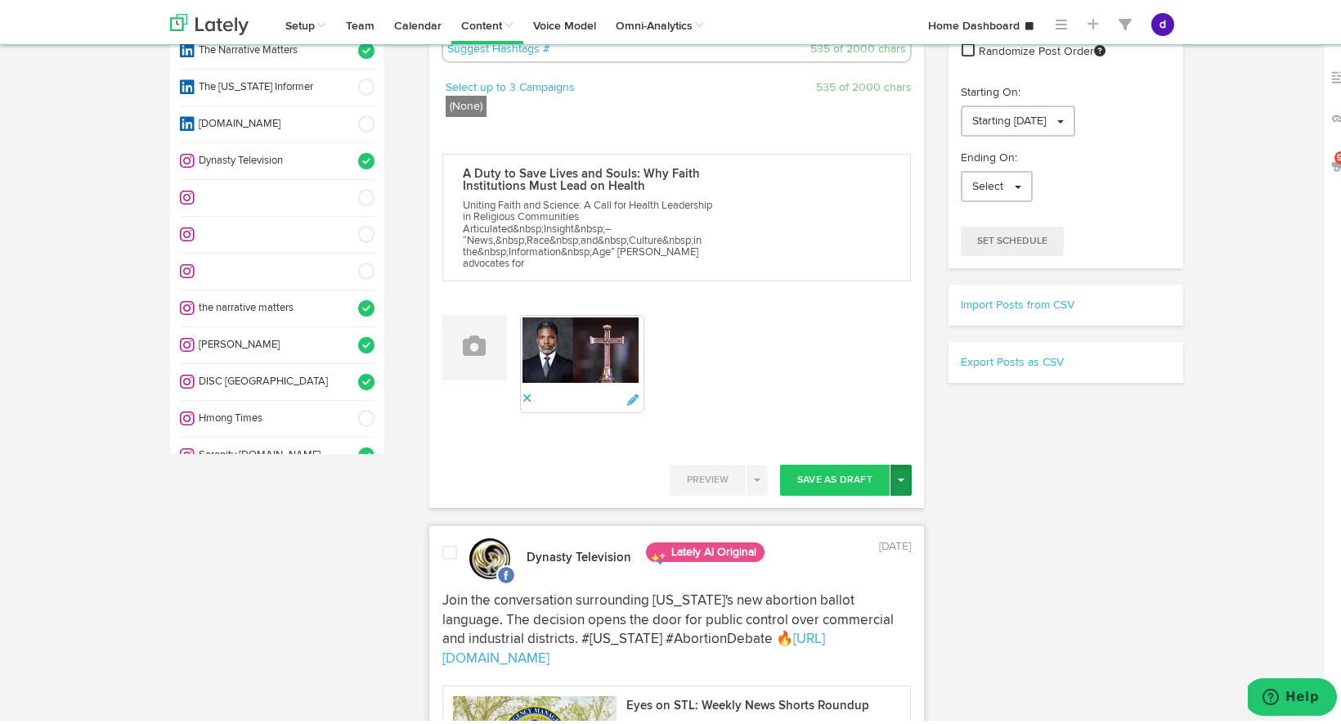
click at [894, 472] on button "Toggle Dropdown" at bounding box center [900, 476] width 21 height 31
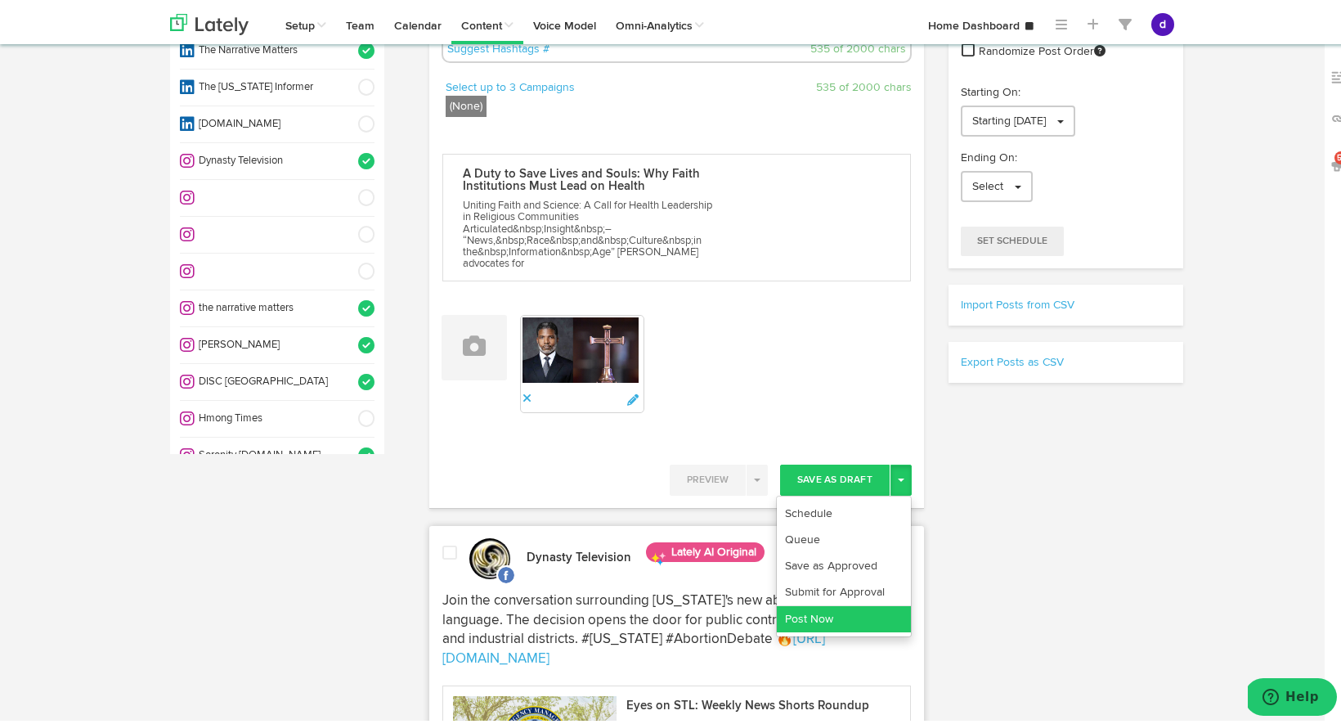
click at [840, 617] on link "Post Now" at bounding box center [844, 616] width 134 height 26
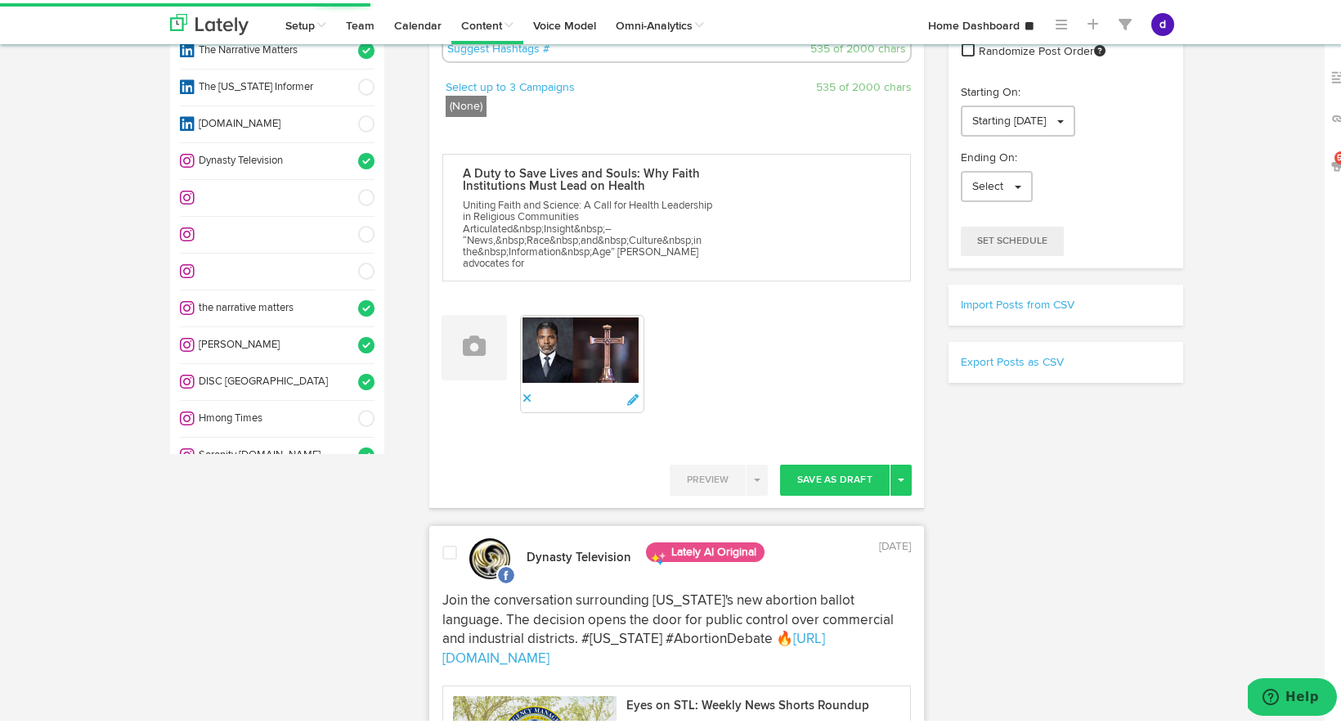
scroll to position [0, 0]
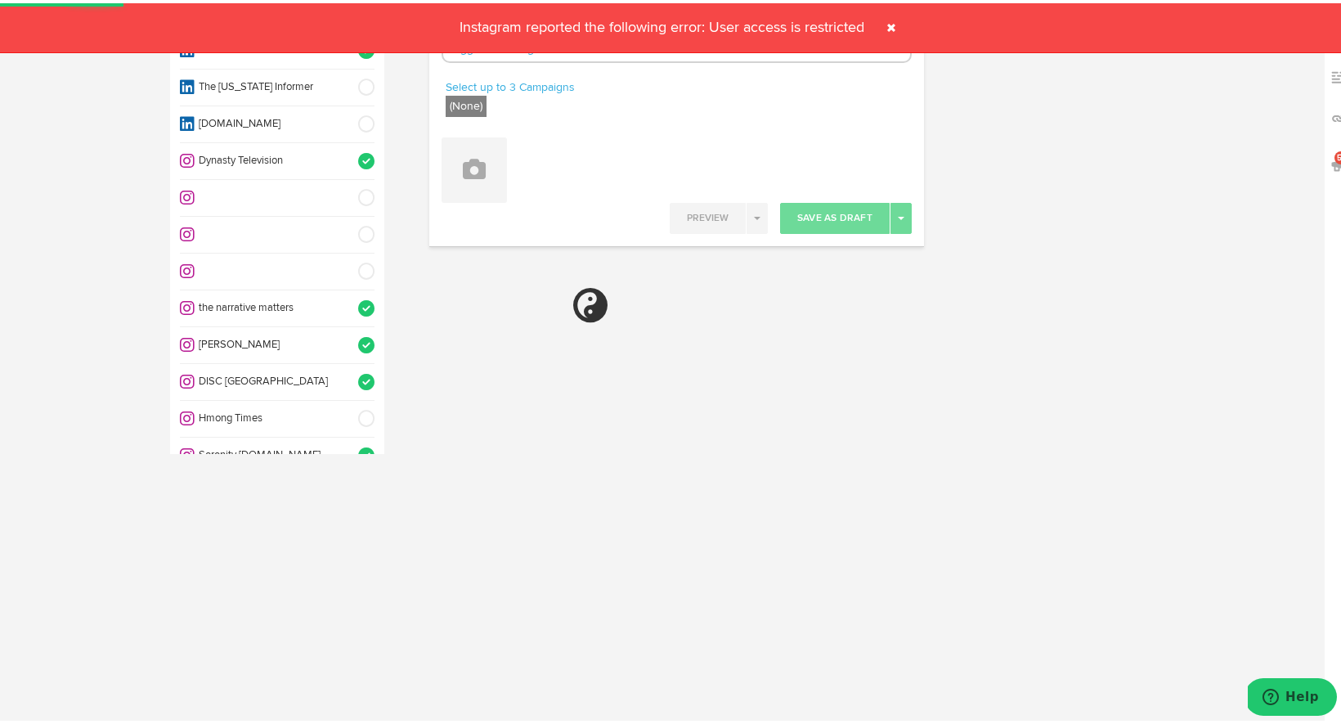
select select "11"
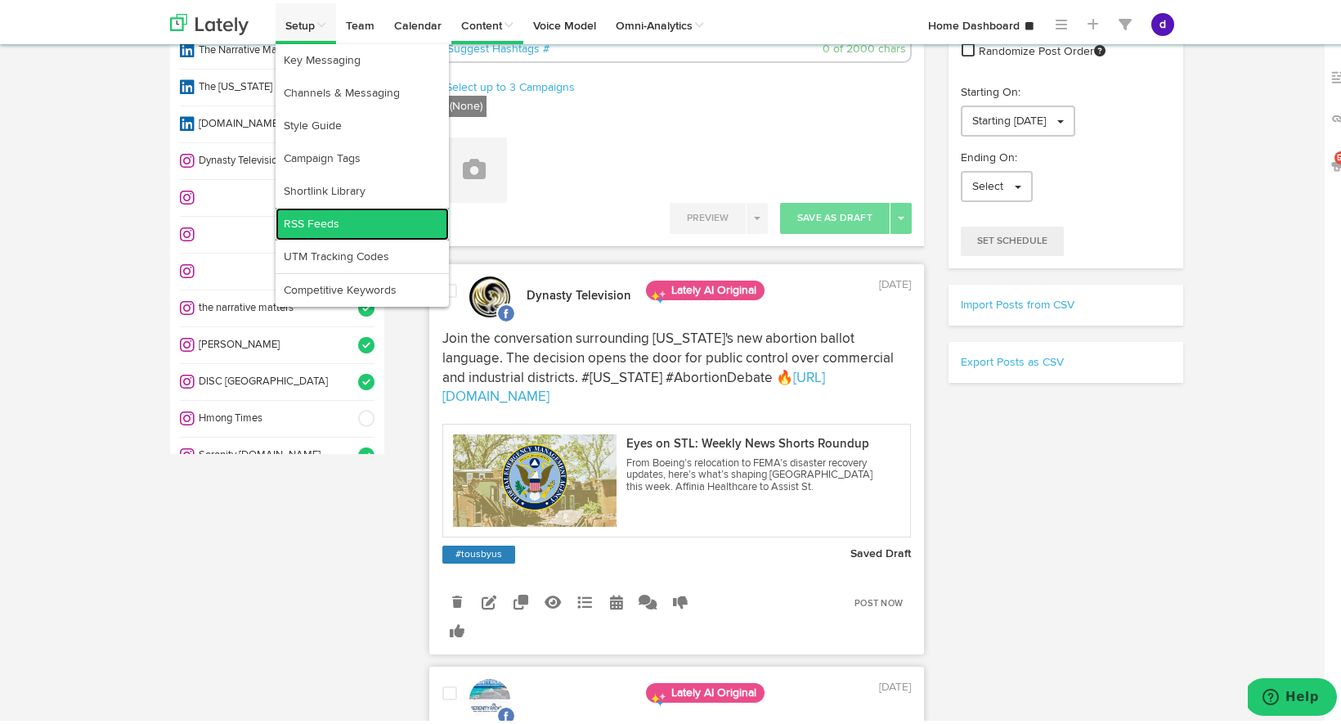
click at [312, 214] on link "RSS Feeds" at bounding box center [362, 220] width 173 height 33
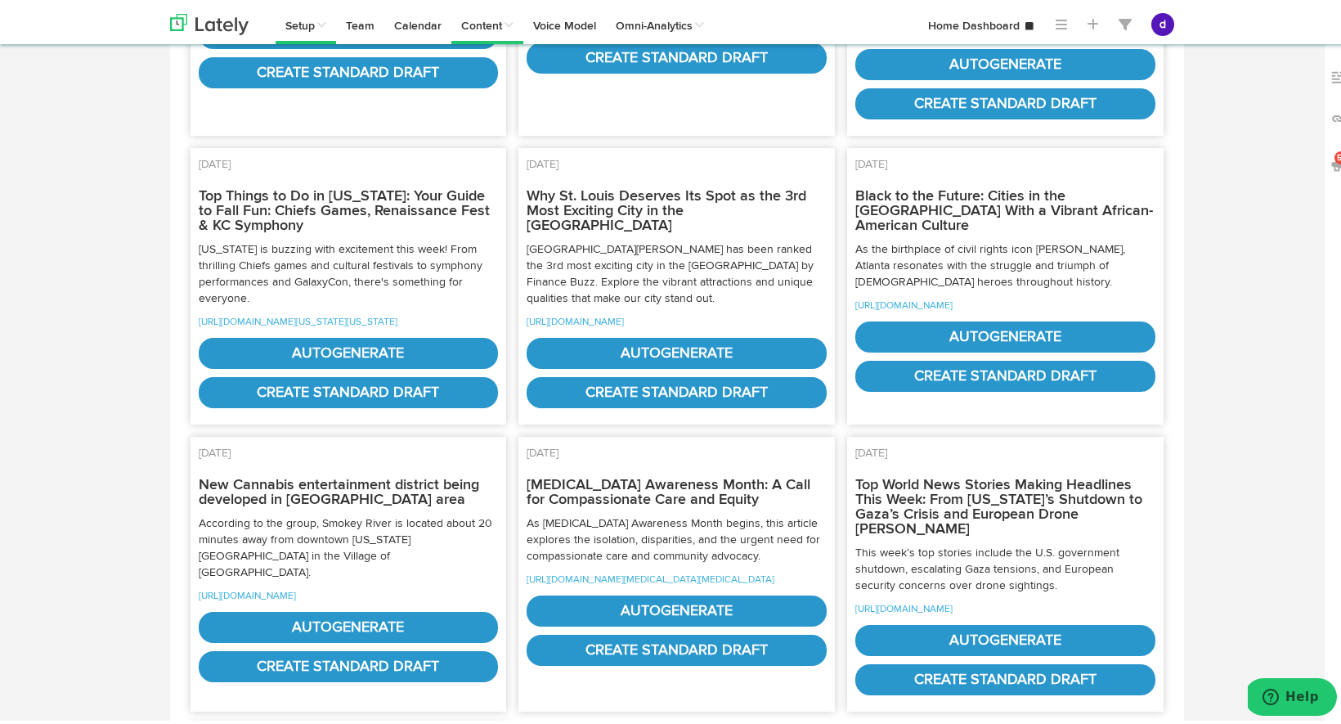
scroll to position [425, 0]
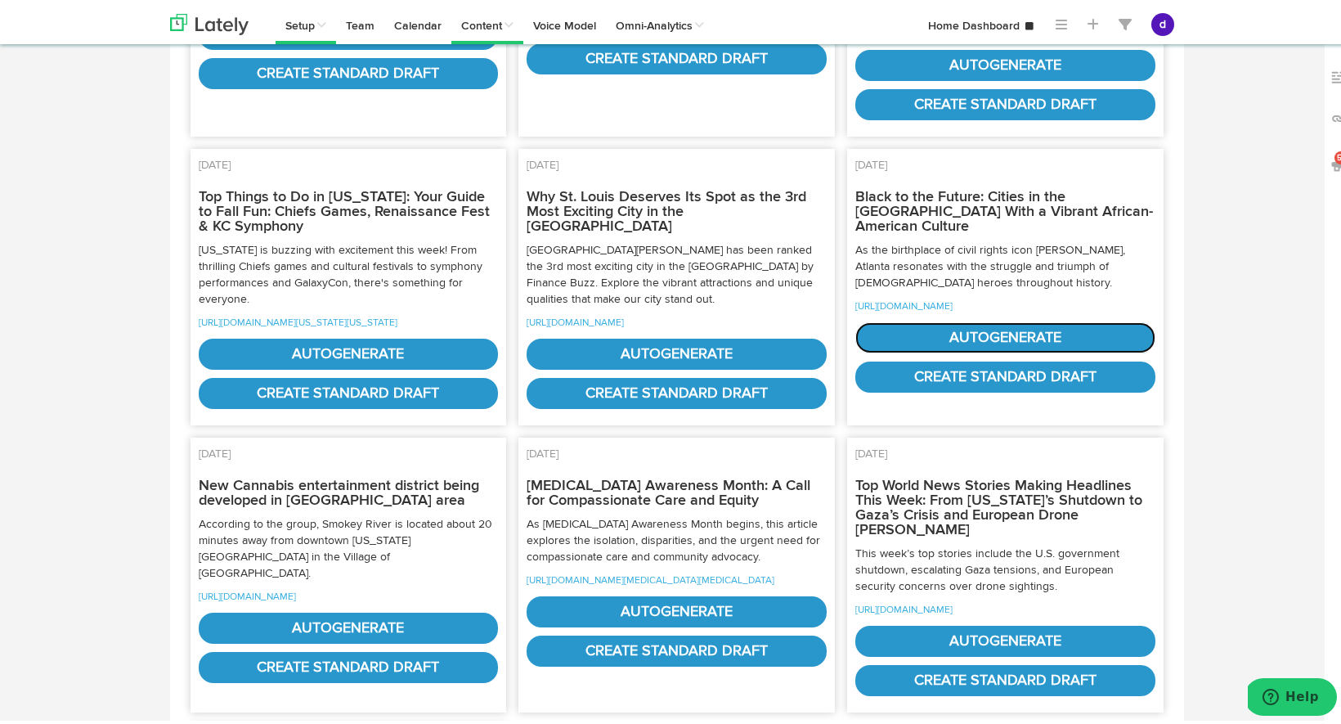
click at [952, 350] on link "autogenerate" at bounding box center [1005, 334] width 300 height 31
select select "natural"
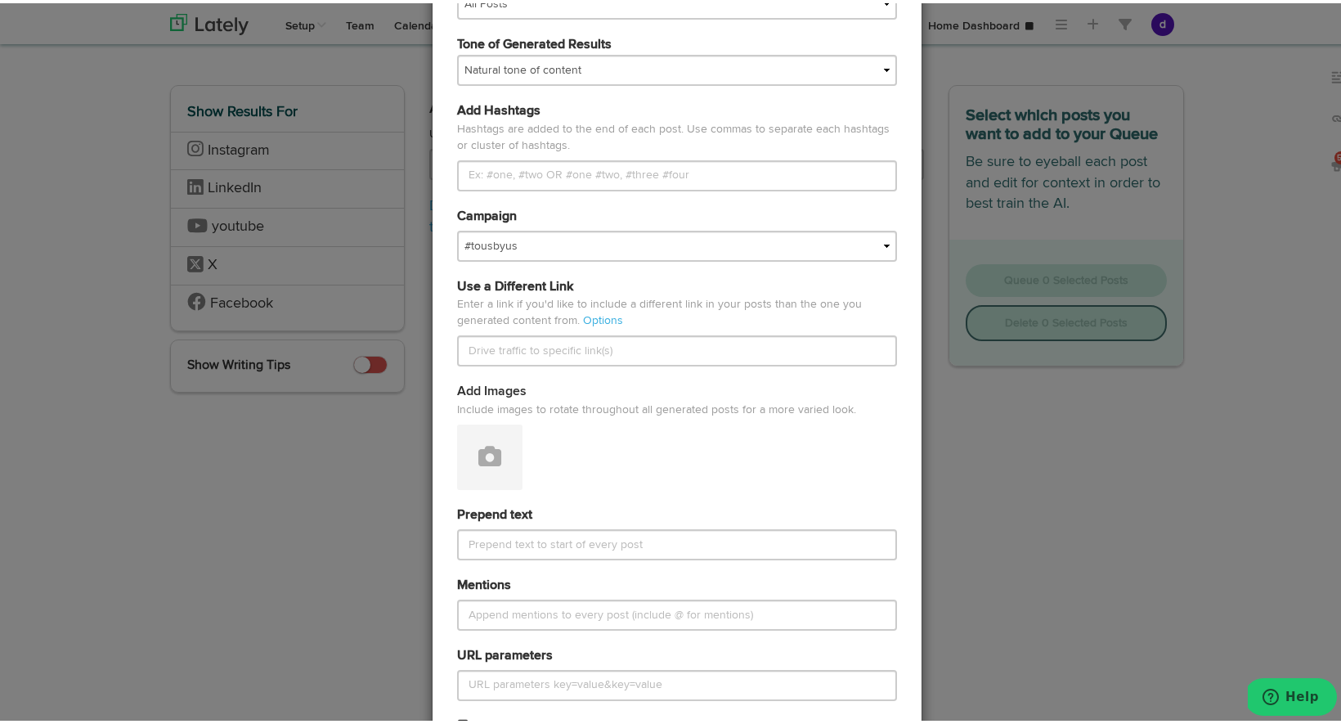
scroll to position [543, 0]
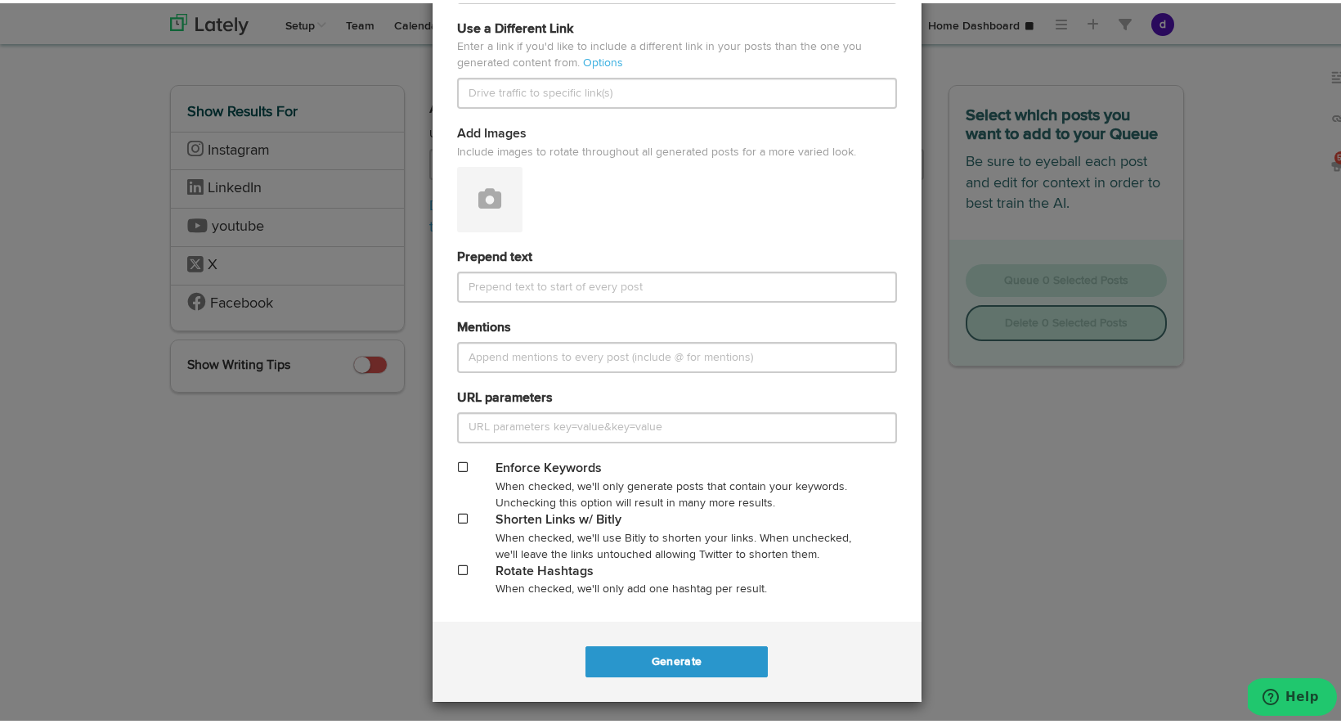
click at [458, 458] on span at bounding box center [463, 463] width 10 height 11
click at [664, 659] on button "Generate" at bounding box center [676, 658] width 182 height 31
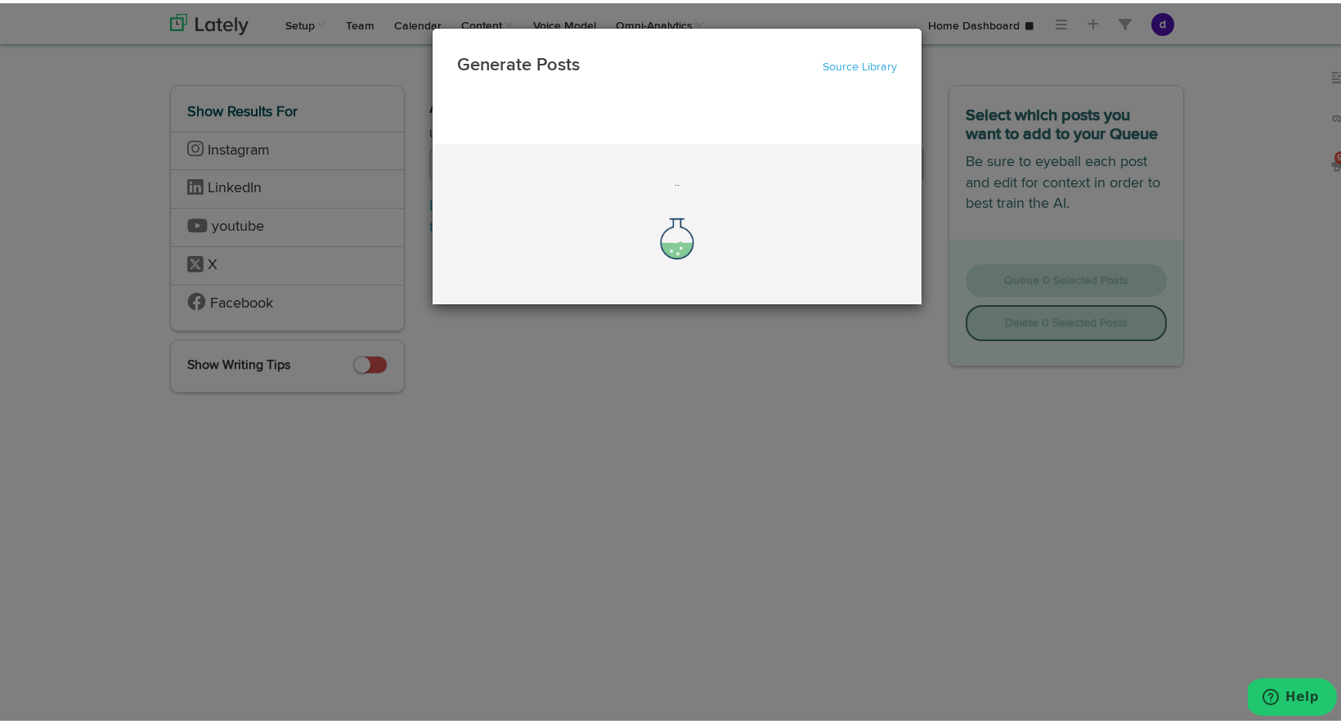
scroll to position [0, 0]
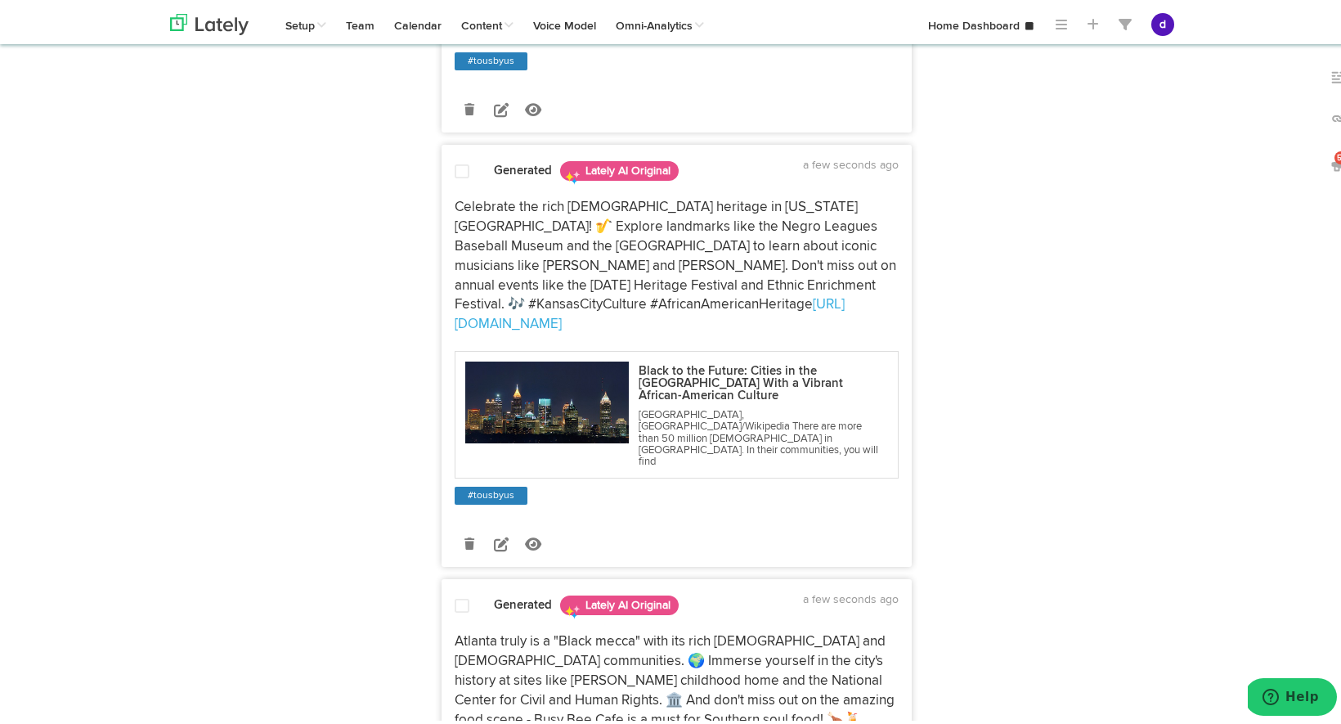
scroll to position [955, 0]
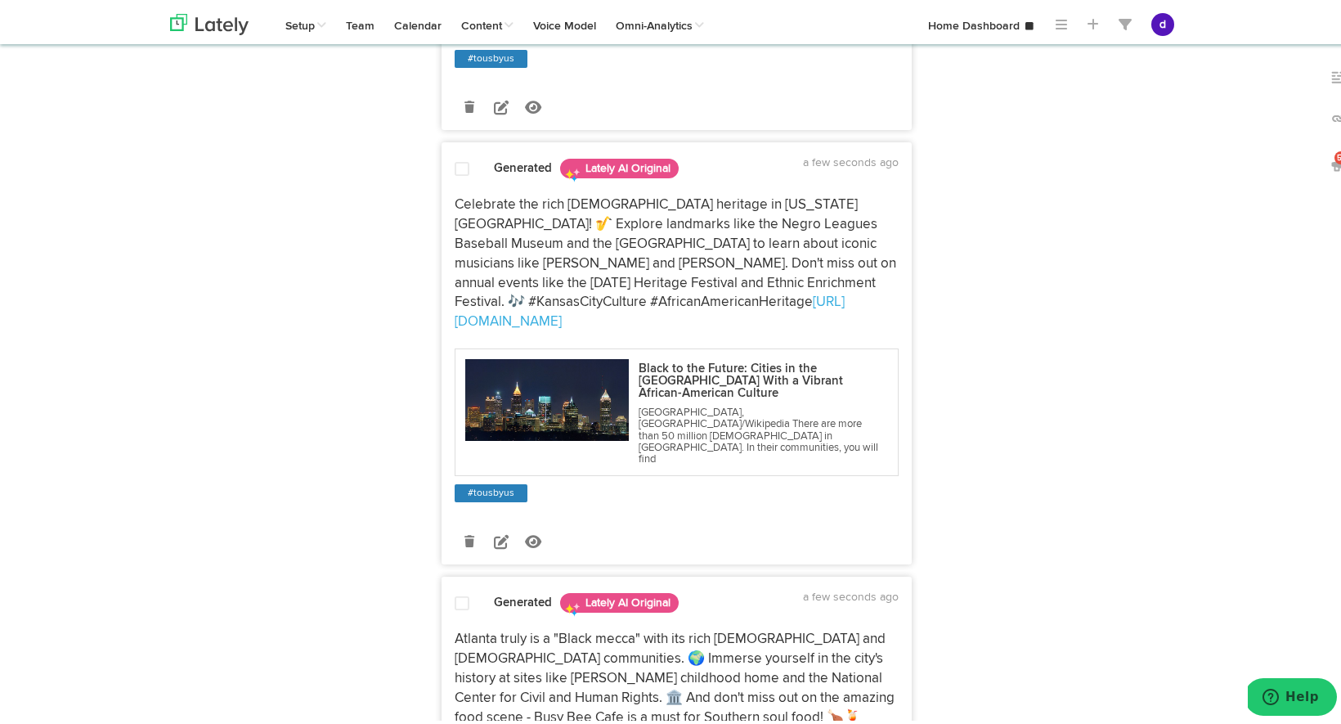
drag, startPoint x: 857, startPoint y: 427, endPoint x: 446, endPoint y: 269, distance: 440.6
click at [446, 269] on div "Celebrate the rich [DEMOGRAPHIC_DATA] heritage in [US_STATE][GEOGRAPHIC_DATA]! …" at bounding box center [676, 260] width 469 height 137
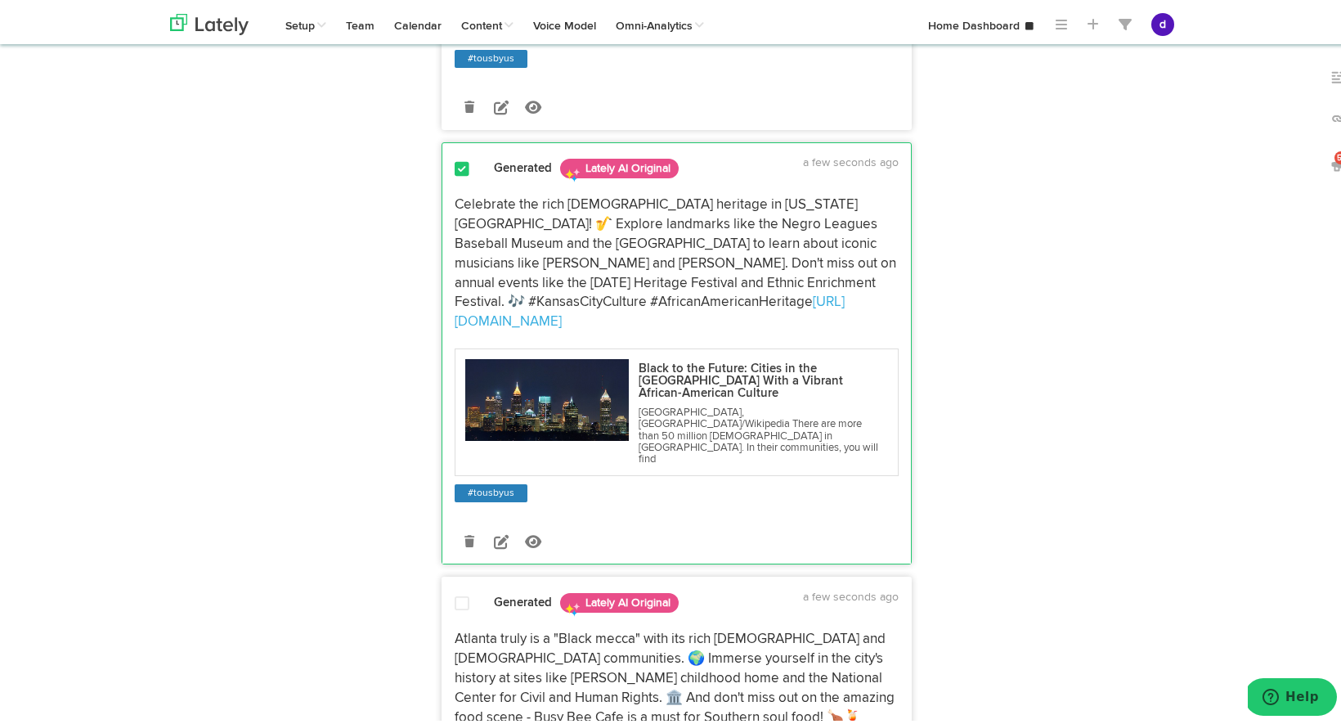
copy p "Celebrate the rich [DEMOGRAPHIC_DATA] heritage in [US_STATE][GEOGRAPHIC_DATA]! …"
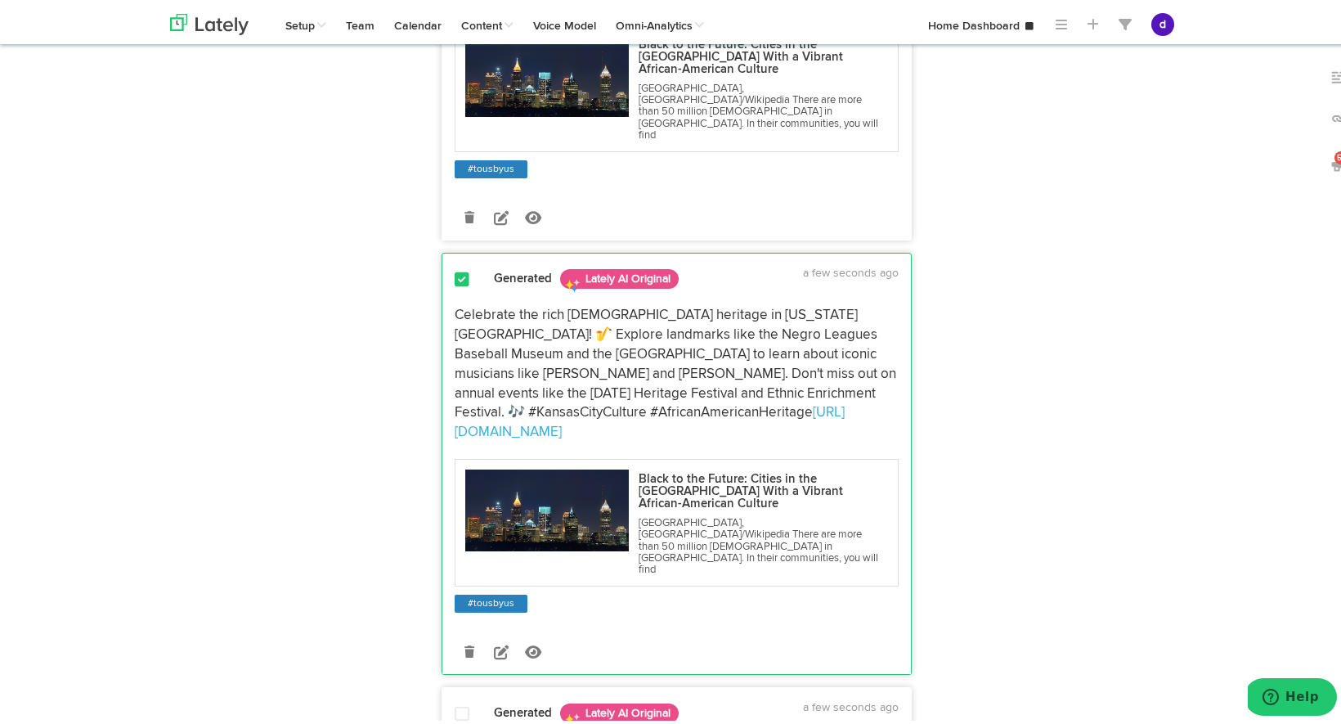
scroll to position [0, 0]
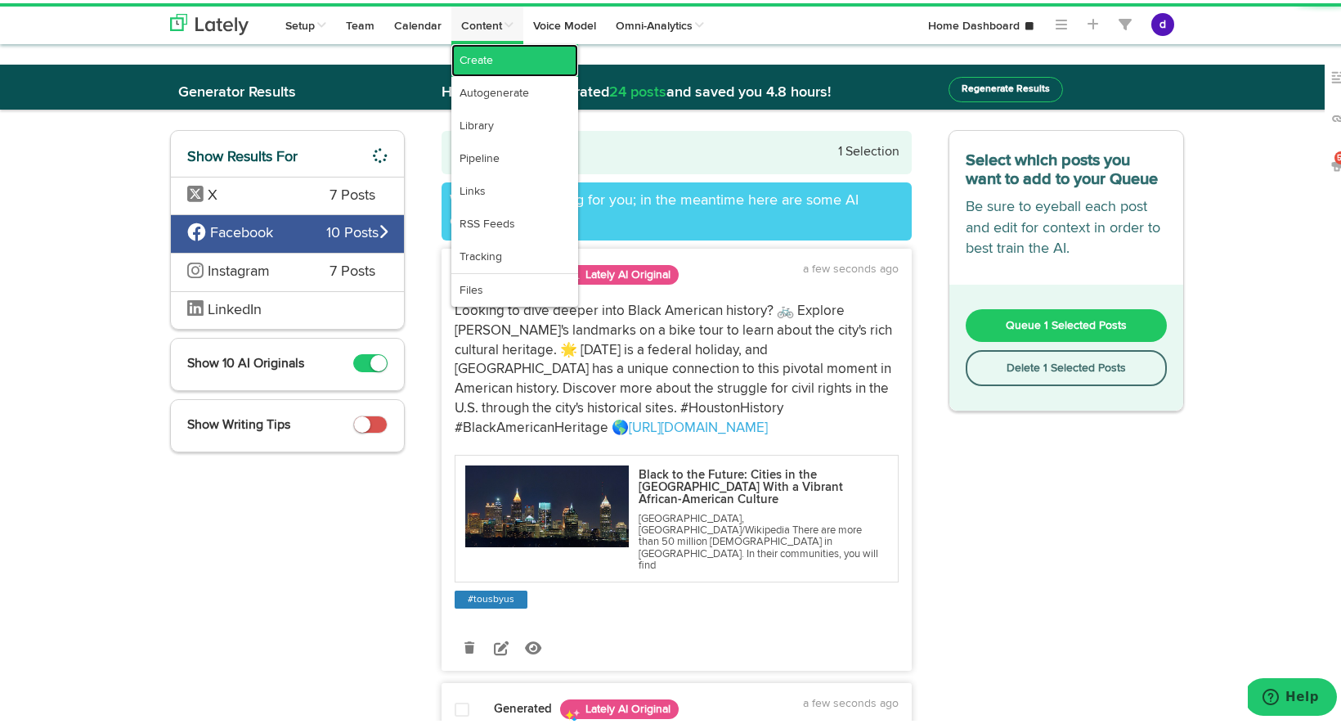
click at [523, 61] on link "Create" at bounding box center [514, 57] width 127 height 33
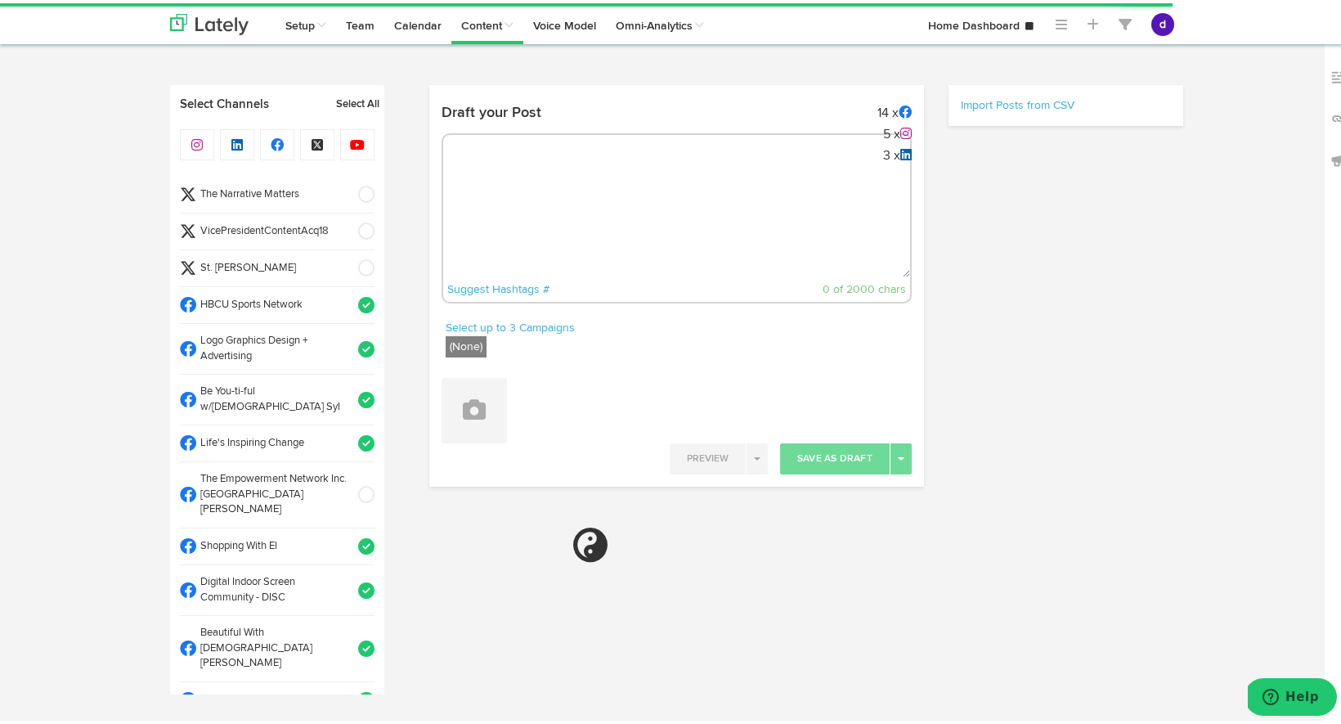
radio input "true"
select select "11"
select select "21"
click at [533, 171] on textarea at bounding box center [676, 220] width 467 height 108
paste textarea "Celebrate the rich [DEMOGRAPHIC_DATA] heritage in [US_STATE][GEOGRAPHIC_DATA]! …"
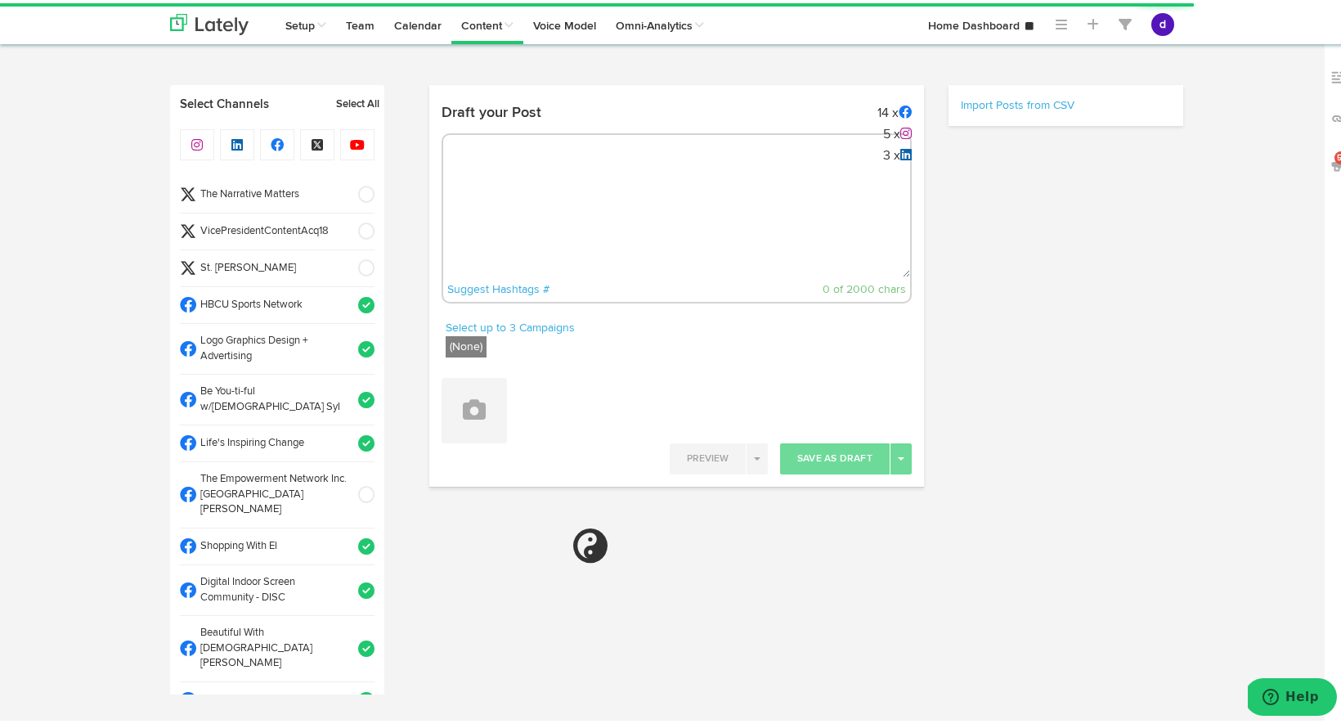
type textarea "Celebrate the rich [DEMOGRAPHIC_DATA] heritage in [US_STATE][GEOGRAPHIC_DATA]! …"
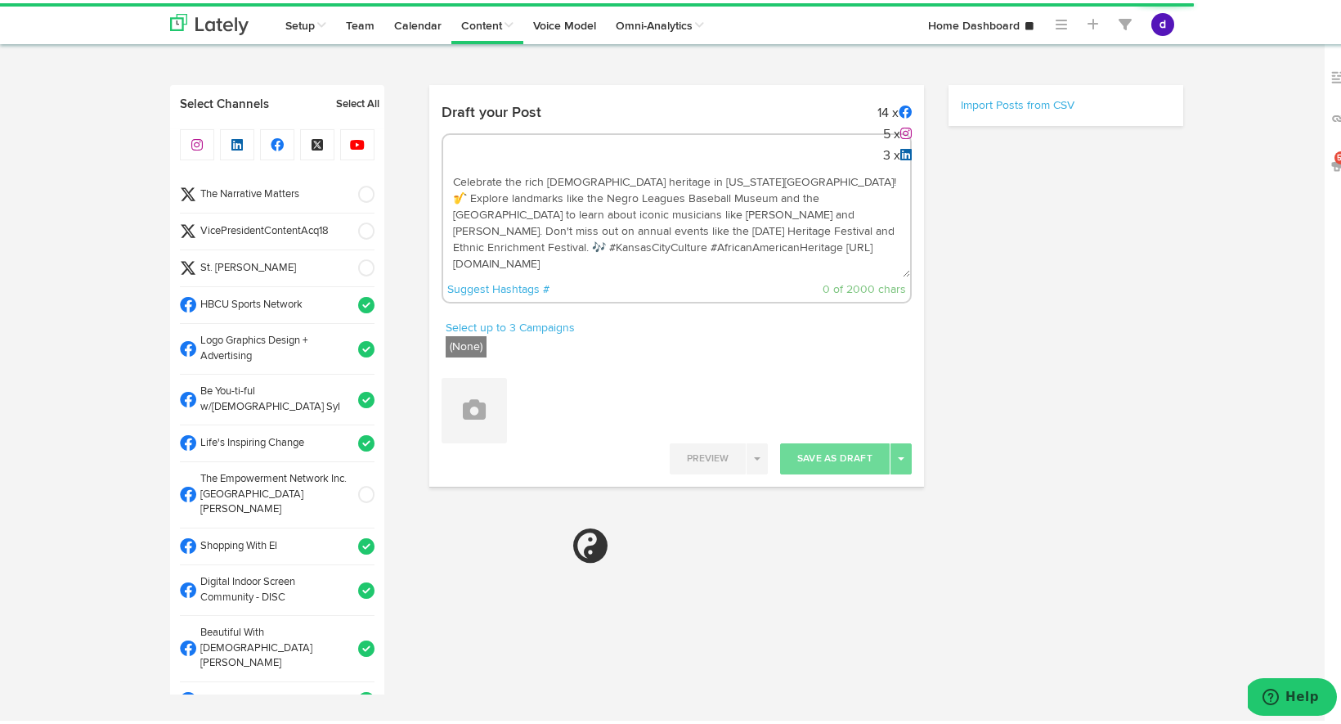
select select "11"
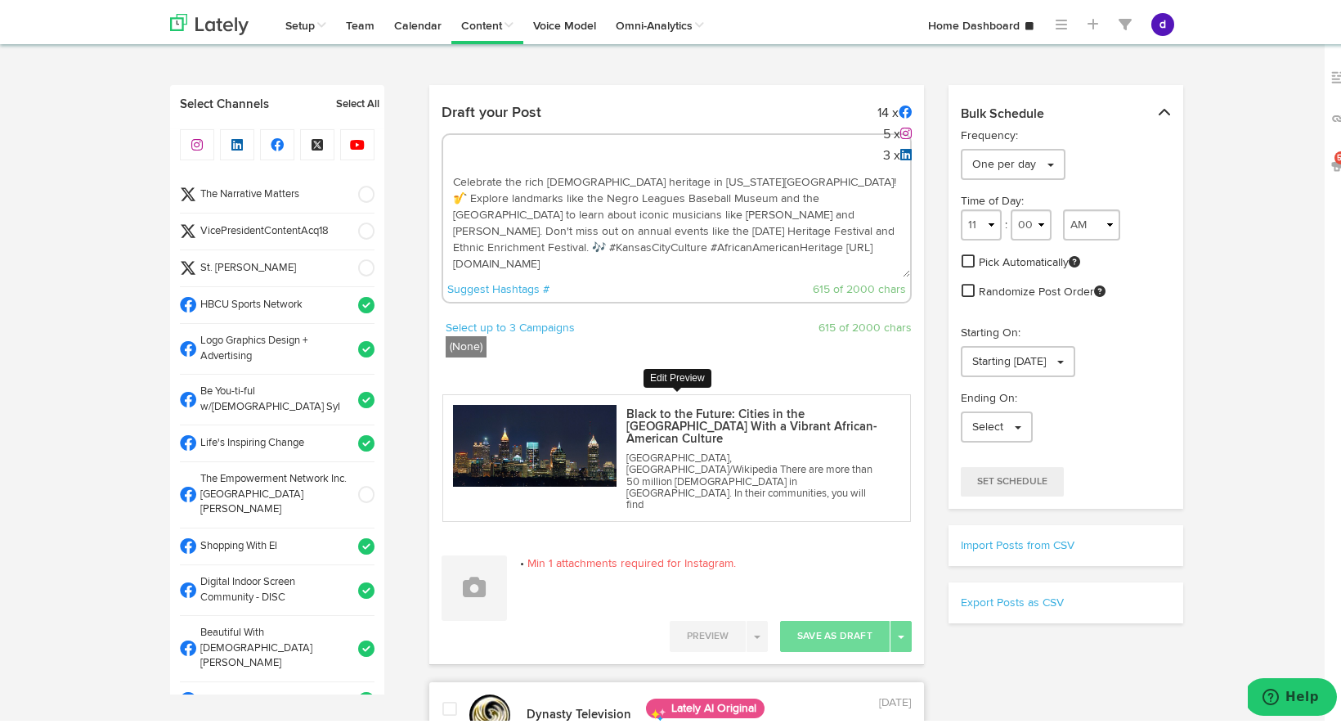
type textarea "Celebrate the rich [DEMOGRAPHIC_DATA] heritage in [US_STATE][GEOGRAPHIC_DATA]! …"
click at [487, 552] on button at bounding box center [474, 584] width 65 height 65
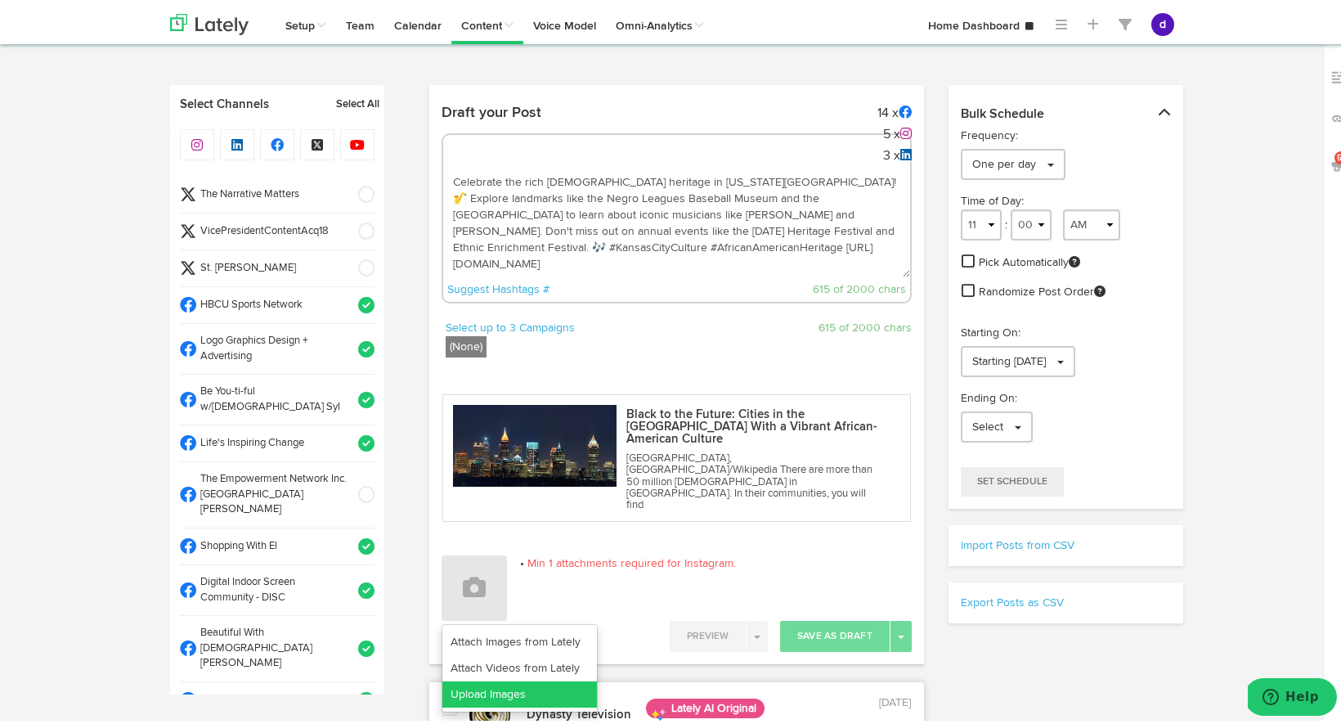
click at [500, 678] on link "Upload Images" at bounding box center [519, 691] width 155 height 26
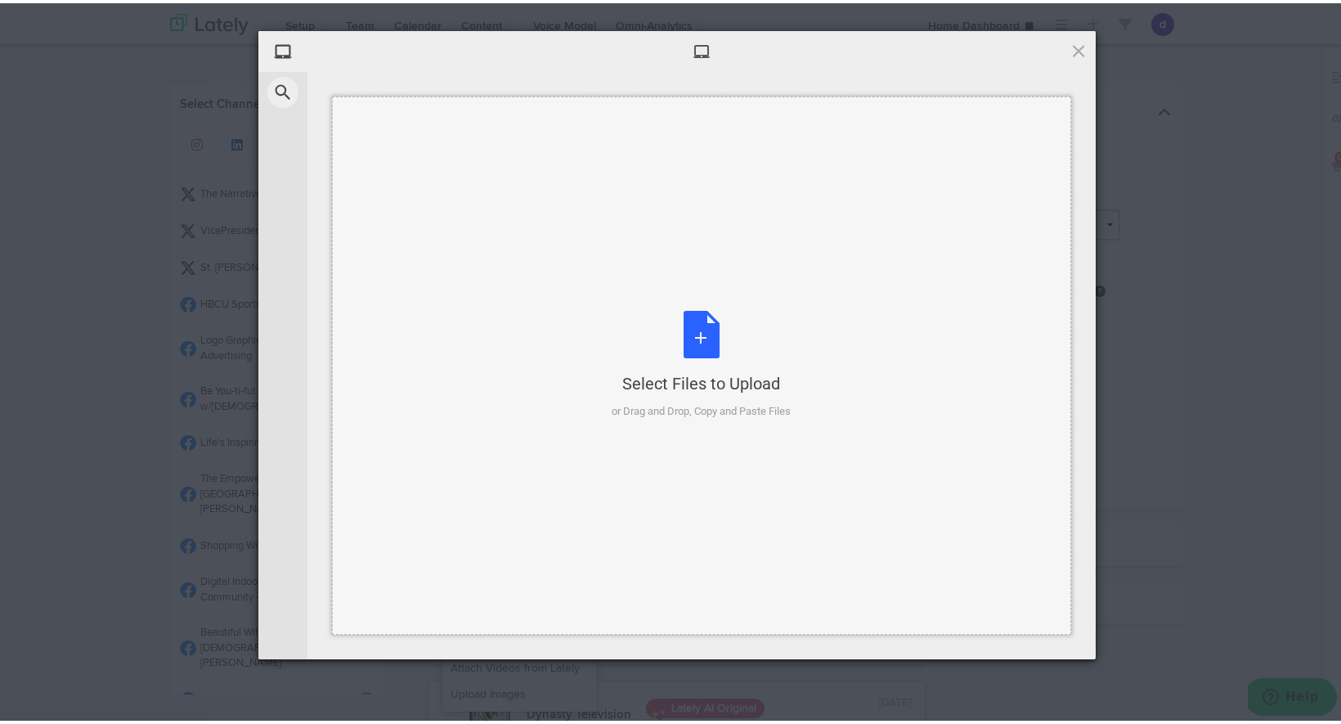
click at [675, 355] on div "Select Files to Upload or Drag and Drop, Copy and Paste Files" at bounding box center [701, 361] width 179 height 109
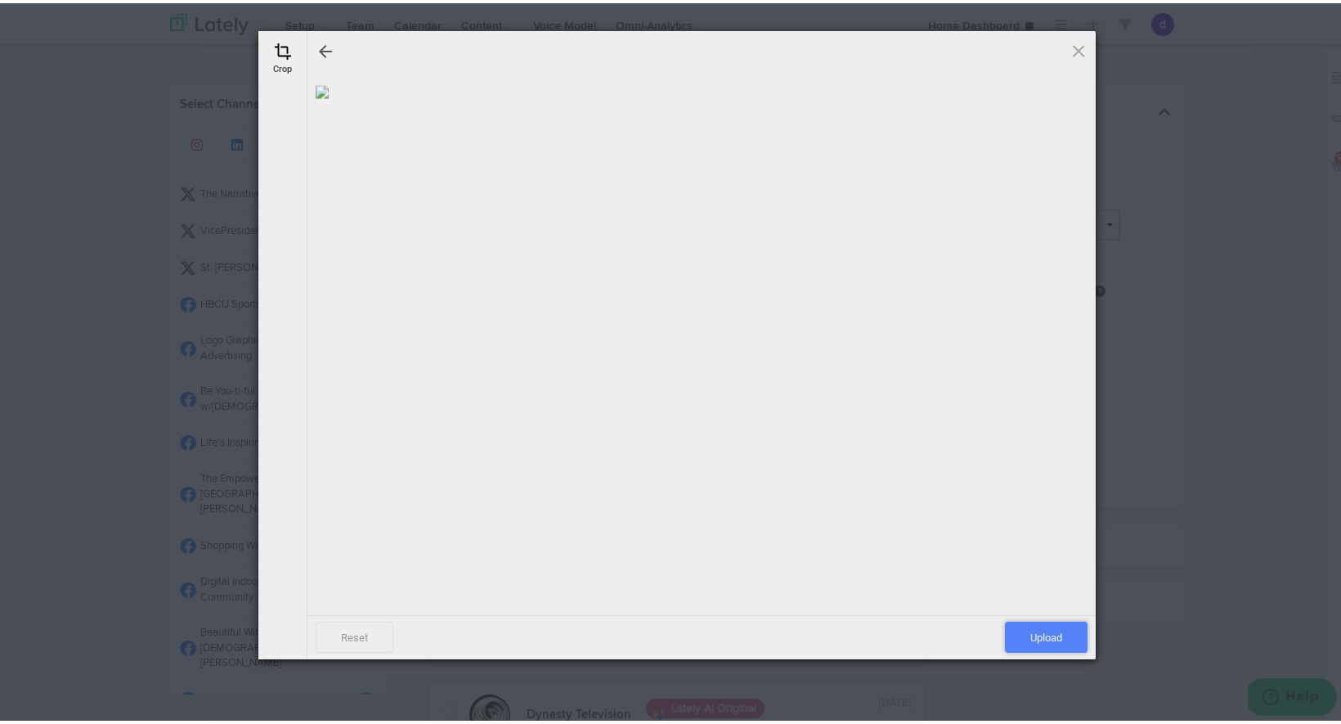
click at [1015, 627] on span "Upload" at bounding box center [1046, 633] width 83 height 31
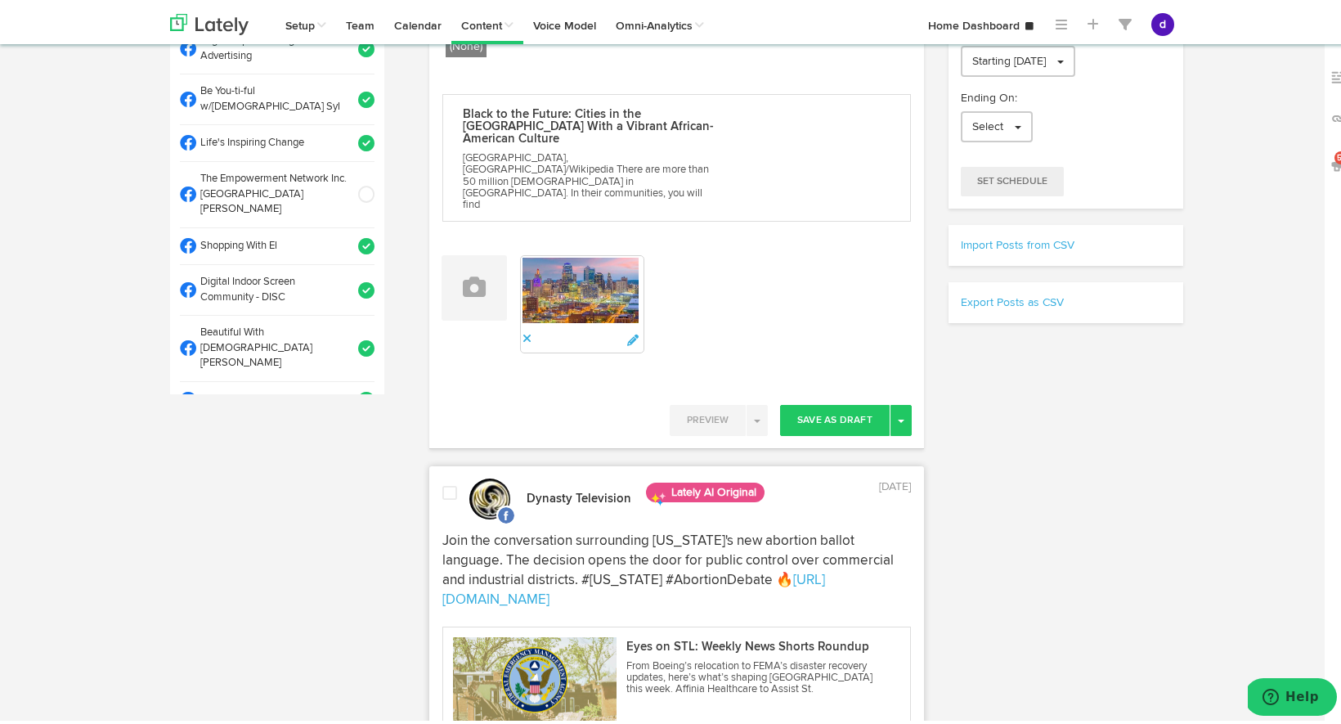
scroll to position [307, 0]
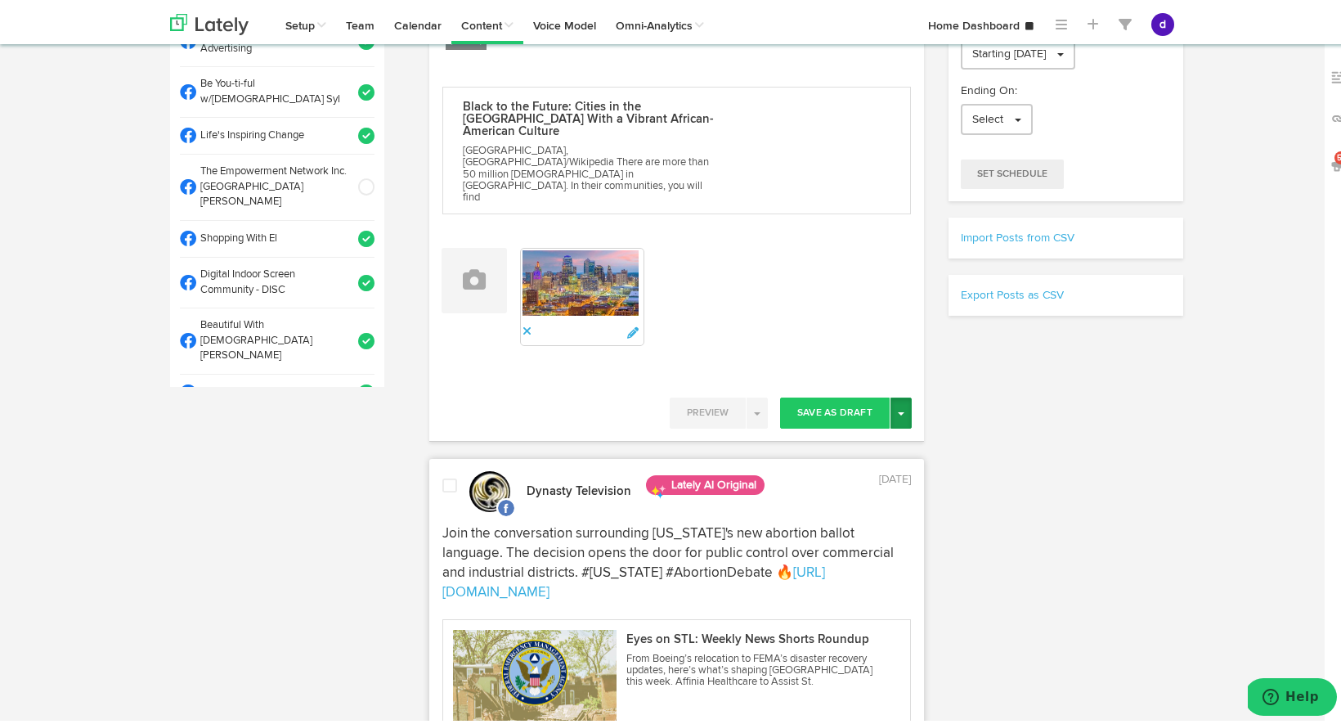
click at [900, 394] on button "Toggle Dropdown" at bounding box center [900, 409] width 21 height 31
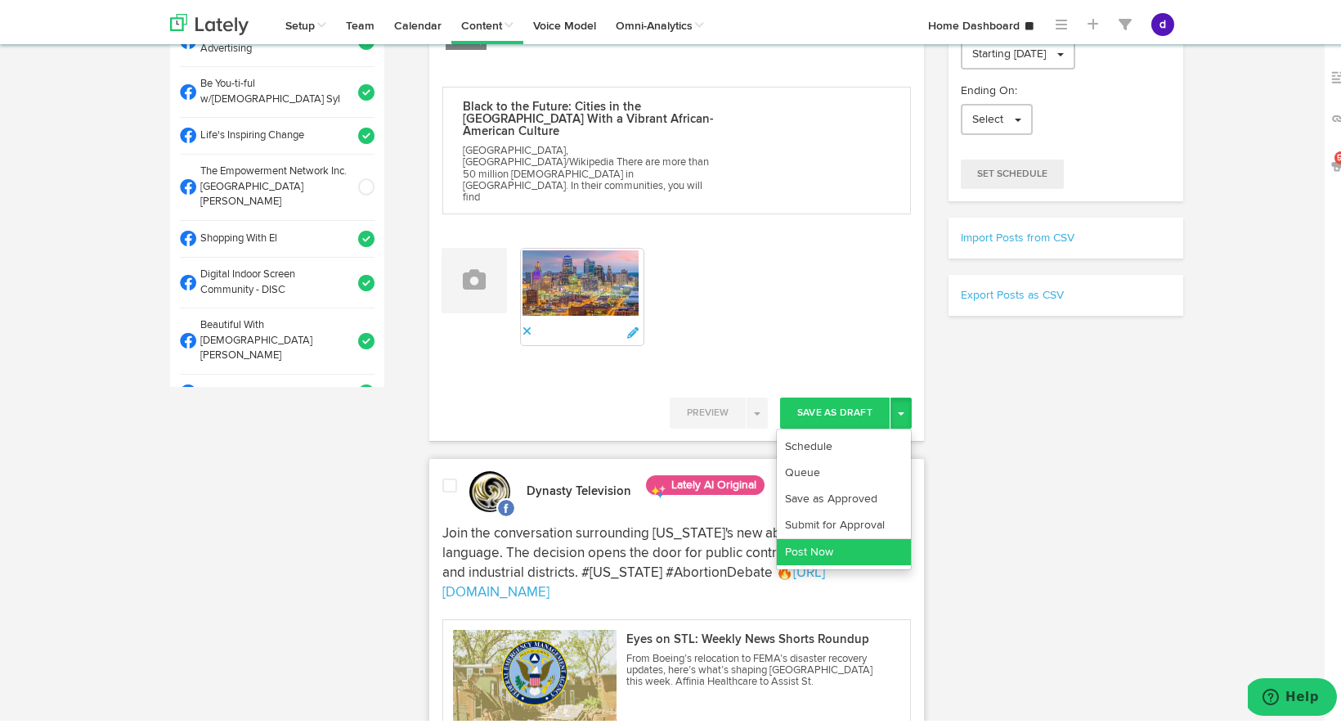
click at [887, 536] on link "Post Now" at bounding box center [844, 549] width 134 height 26
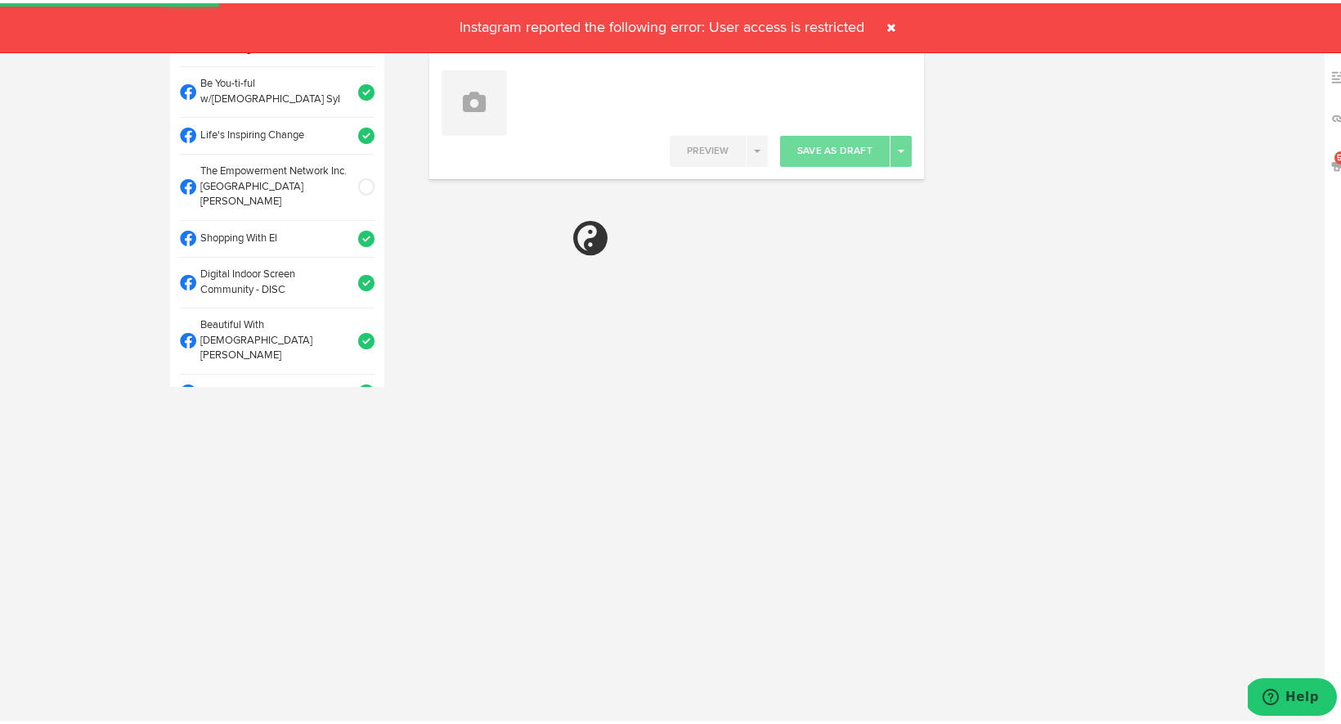
select select "11"
